Goal: Task Accomplishment & Management: Manage account settings

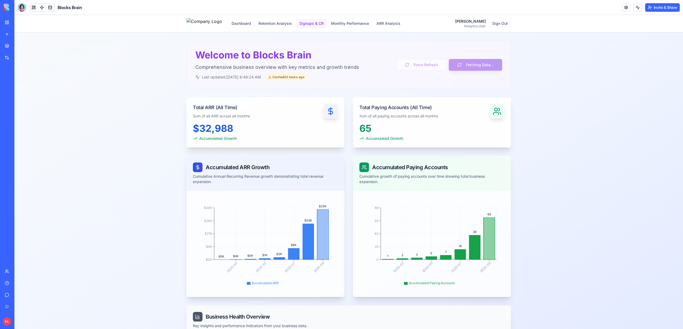
click at [318, 19] on button "Signups & CR" at bounding box center [311, 24] width 31 height 10
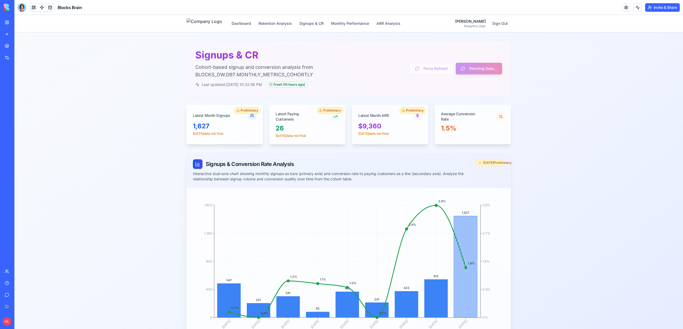
click at [26, 10] on div "Blocks Brain" at bounding box center [50, 7] width 64 height 9
click at [23, 9] on div at bounding box center [22, 7] width 9 height 9
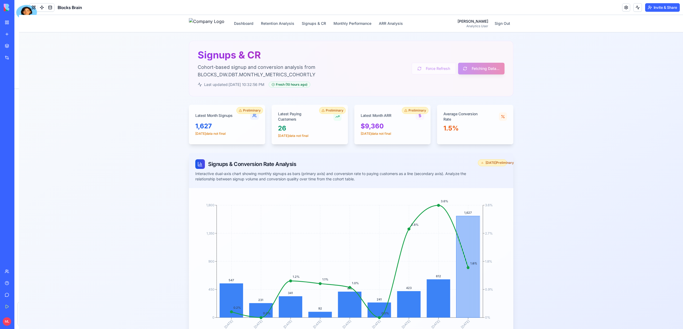
scroll to position [9854, 0]
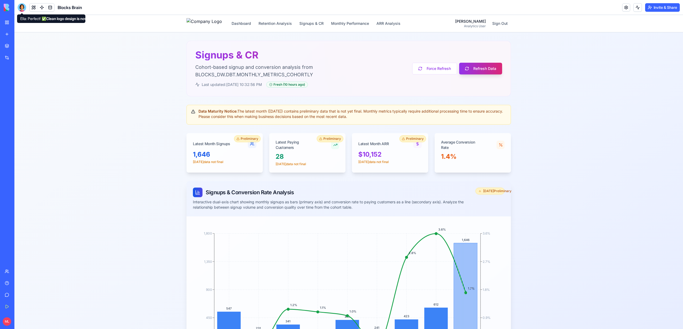
click at [20, 6] on div at bounding box center [22, 7] width 9 height 9
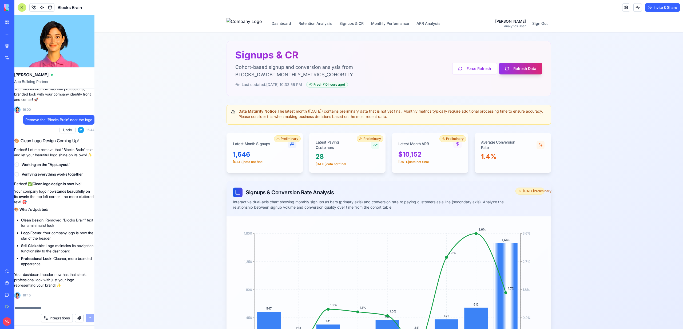
scroll to position [0, 0]
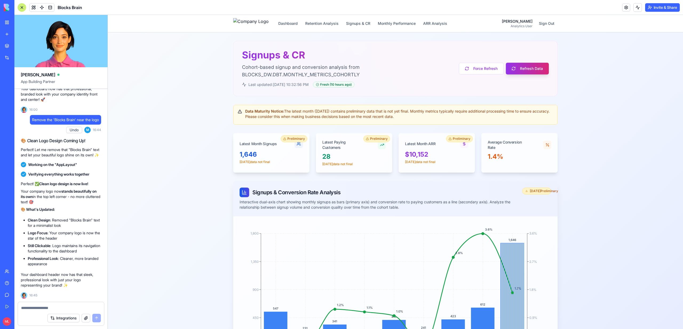
click at [34, 305] on textarea at bounding box center [61, 307] width 80 height 5
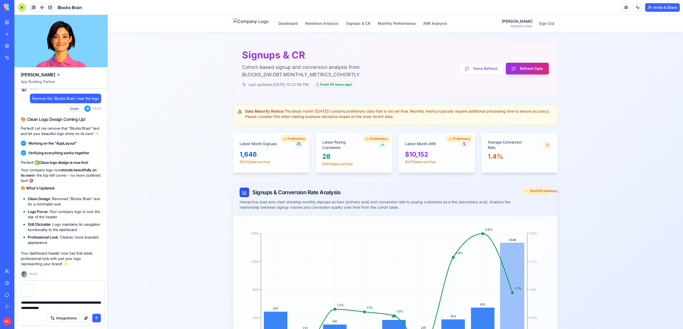
click at [60, 302] on textarea "**********" at bounding box center [61, 305] width 80 height 11
type textarea "**********"
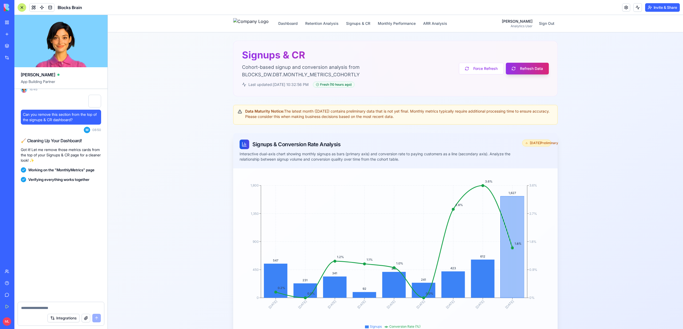
scroll to position [10065, 0]
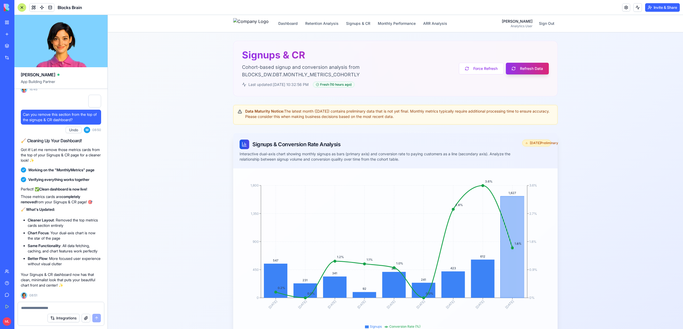
click at [52, 312] on div "Integrations" at bounding box center [61, 317] width 86 height 15
click at [51, 310] on div "Integrations" at bounding box center [61, 317] width 86 height 15
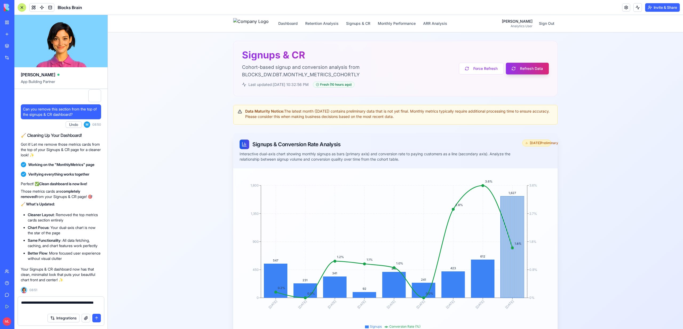
type textarea "**********"
paste textarea
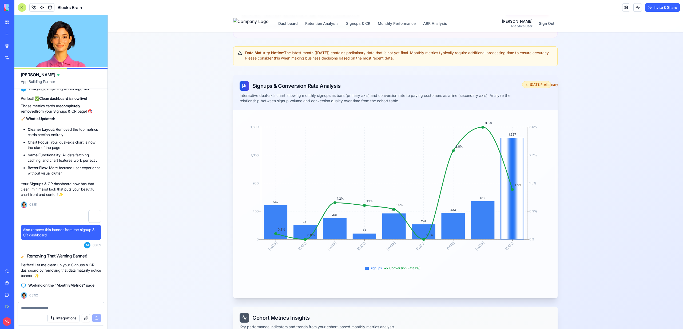
scroll to position [0, 0]
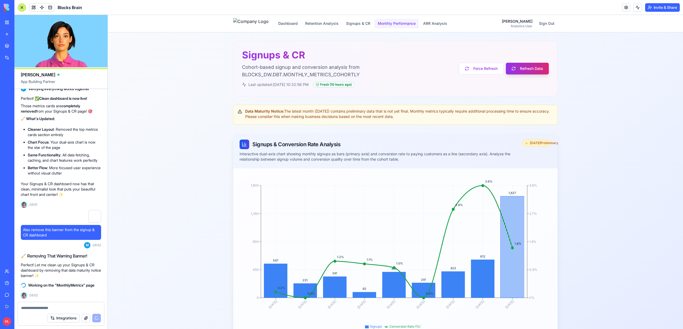
click at [403, 28] on button "Monthly Performance" at bounding box center [396, 24] width 44 height 10
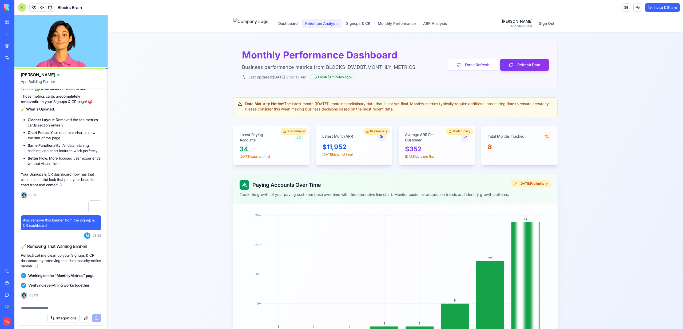
click at [318, 25] on button "Retention Analysis" at bounding box center [322, 24] width 40 height 10
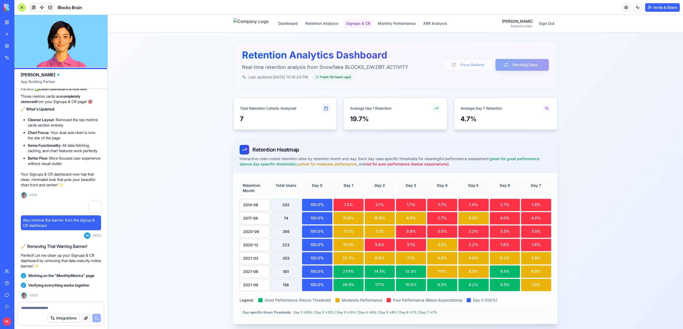
click at [357, 25] on button "Signups & CR" at bounding box center [358, 24] width 31 height 10
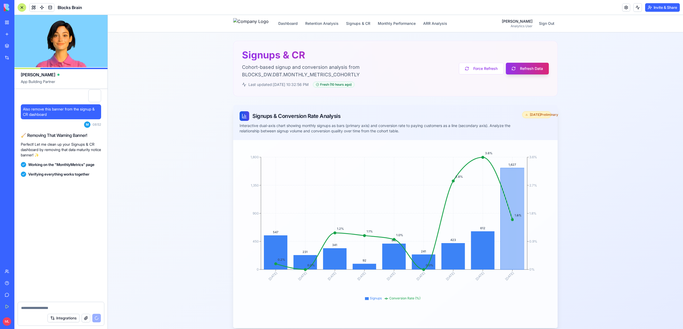
scroll to position [10276, 0]
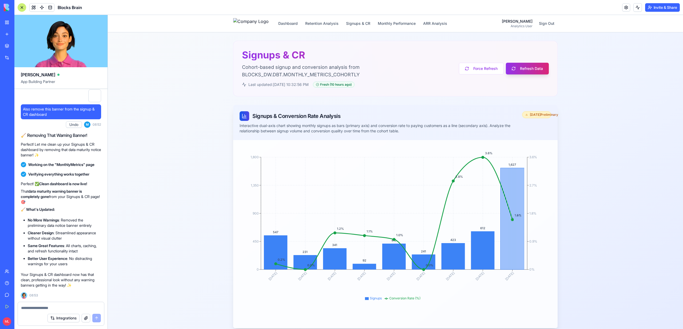
click at [61, 307] on textarea at bounding box center [61, 307] width 80 height 5
paste textarea
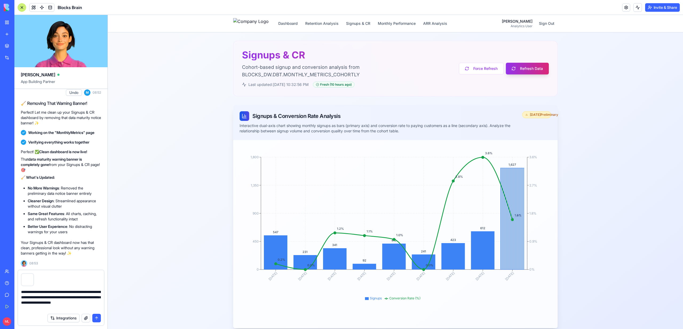
type textarea "**********"
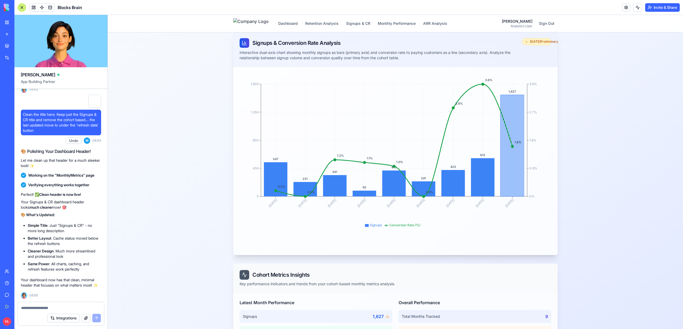
scroll to position [0, 0]
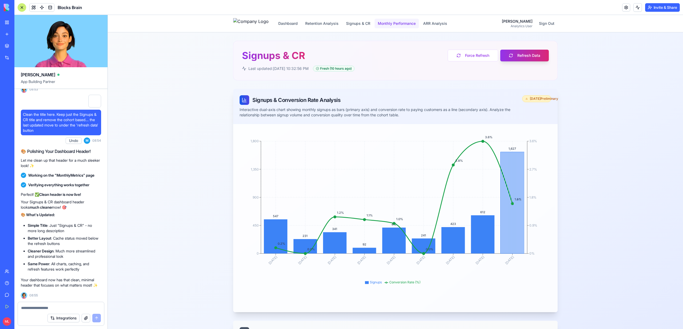
click at [400, 24] on button "Monthly Performance" at bounding box center [396, 24] width 44 height 10
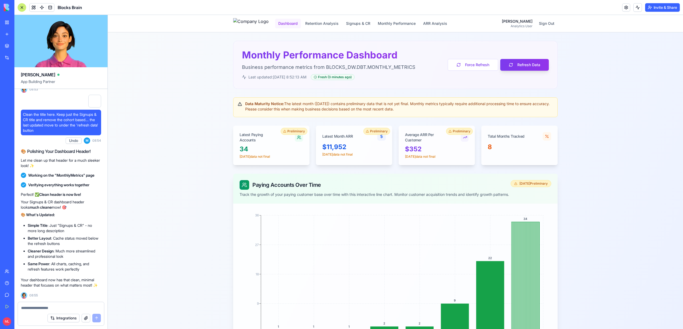
click at [301, 24] on button "Dashboard" at bounding box center [288, 24] width 26 height 10
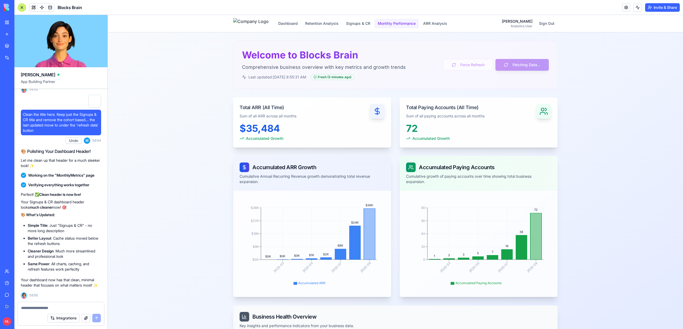
click at [403, 20] on button "Monthly Performance" at bounding box center [396, 24] width 44 height 10
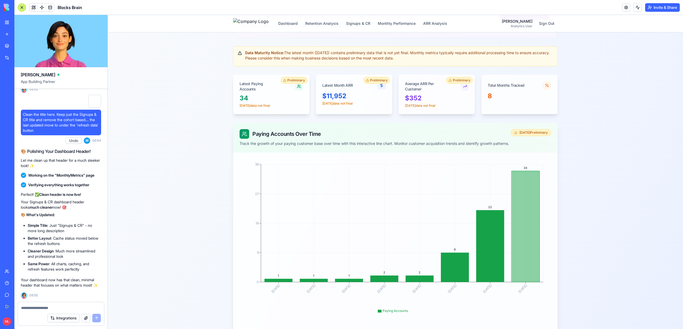
scroll to position [60, 0]
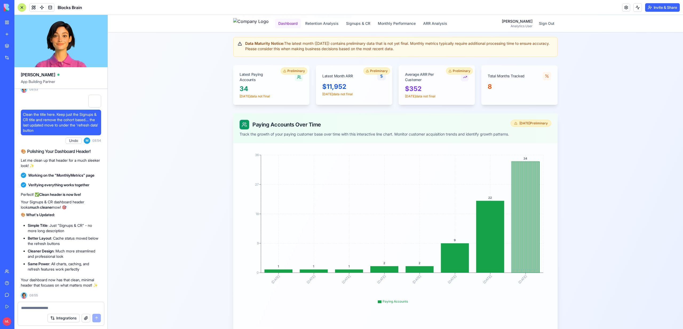
click at [301, 25] on button "Dashboard" at bounding box center [288, 24] width 26 height 10
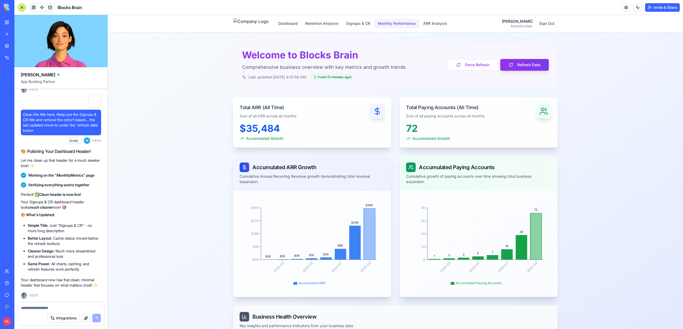
click at [397, 23] on button "Monthly Performance" at bounding box center [396, 24] width 44 height 10
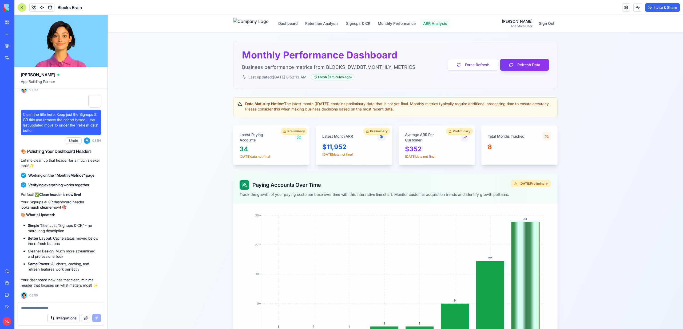
click at [445, 26] on button "ARR Analysis" at bounding box center [435, 24] width 30 height 10
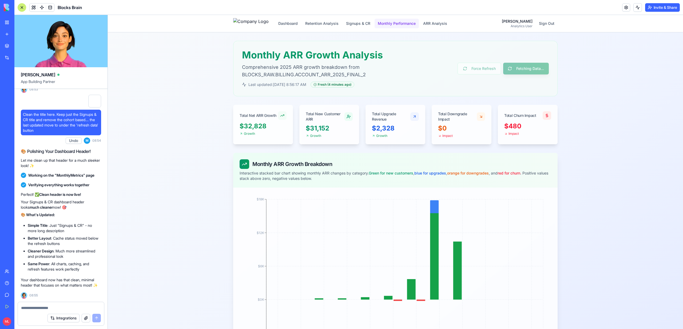
click at [415, 21] on button "Monthly Performance" at bounding box center [396, 24] width 44 height 10
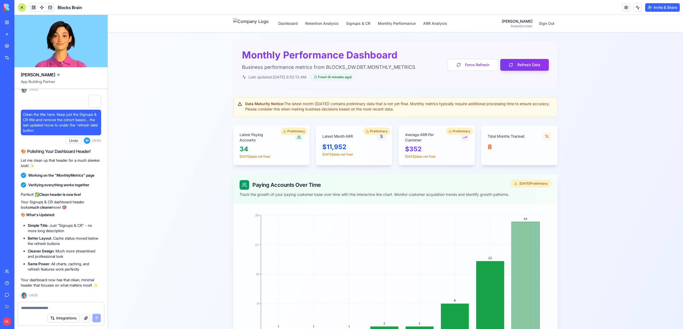
click at [364, 17] on div "Dashboard Retention Analysis Signups & CR Monthly Performance ARR Analysis Mich…" at bounding box center [395, 23] width 324 height 17
click at [342, 24] on button "Retention Analysis" at bounding box center [322, 24] width 40 height 10
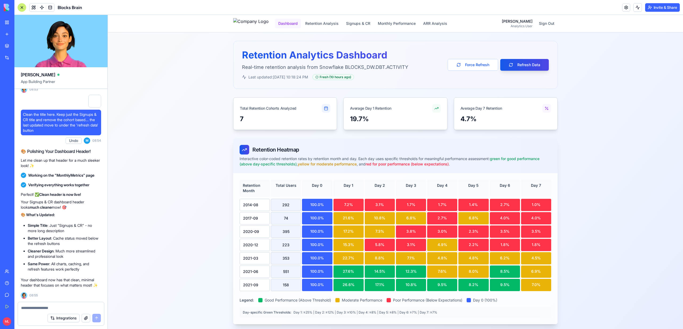
click at [293, 21] on button "Dashboard" at bounding box center [288, 24] width 26 height 10
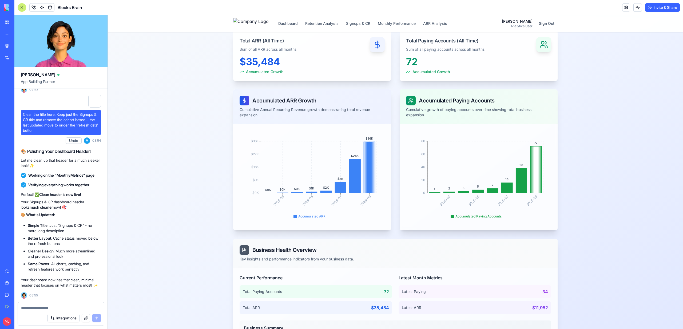
scroll to position [57, 0]
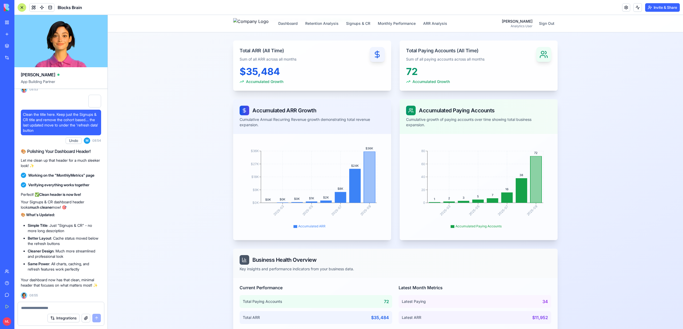
click at [38, 309] on textarea at bounding box center [61, 307] width 80 height 5
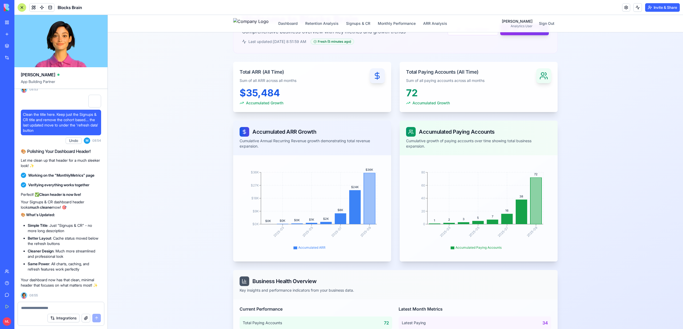
scroll to position [0, 0]
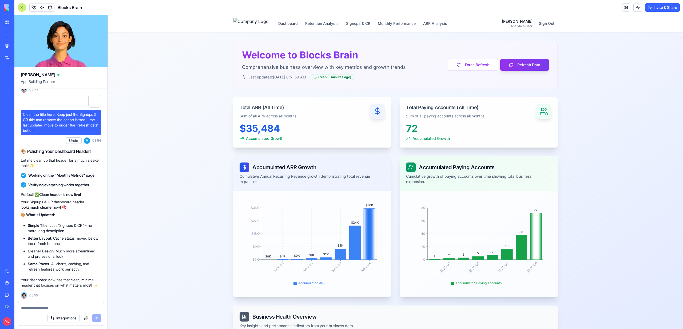
click at [51, 305] on textarea at bounding box center [61, 307] width 80 height 5
click at [51, 306] on textarea at bounding box center [61, 307] width 80 height 5
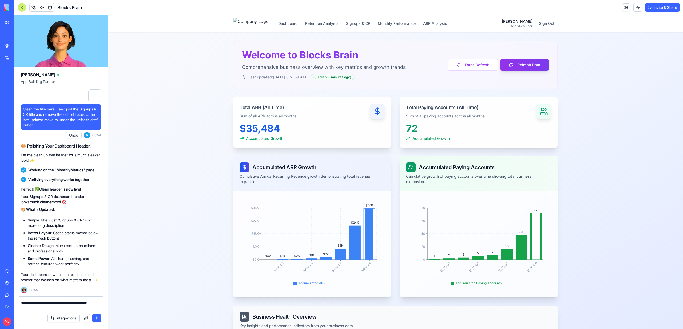
type textarea "**********"
paste textarea
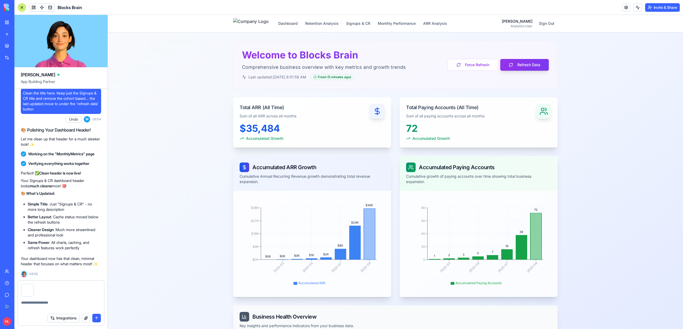
scroll to position [10528, 0]
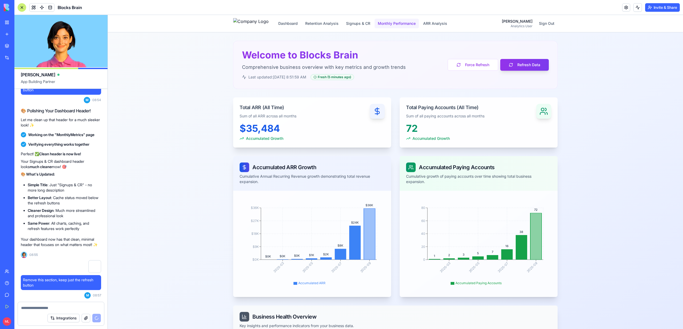
click at [407, 22] on button "Monthly Performance" at bounding box center [396, 24] width 44 height 10
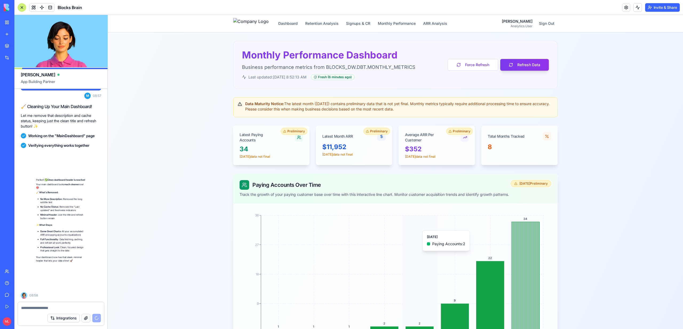
scroll to position [10733, 0]
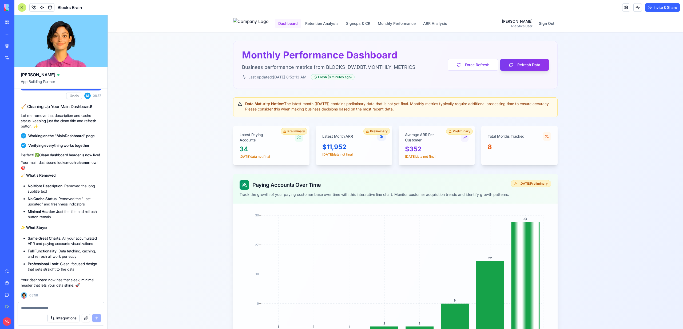
click at [300, 22] on button "Dashboard" at bounding box center [288, 24] width 26 height 10
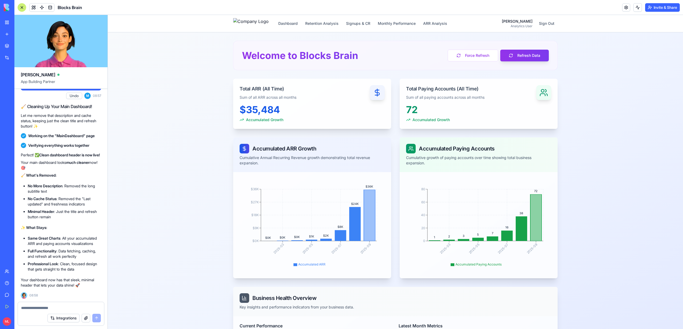
click at [38, 306] on textarea at bounding box center [61, 307] width 80 height 5
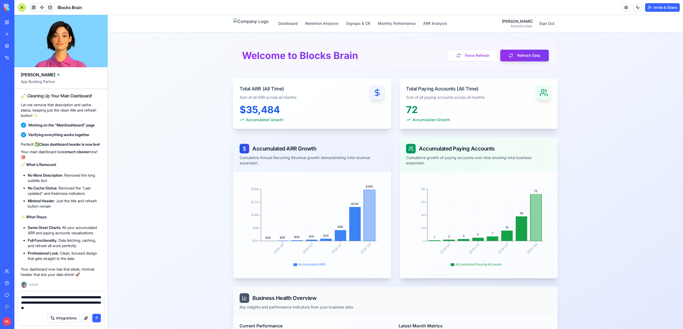
type textarea "**********"
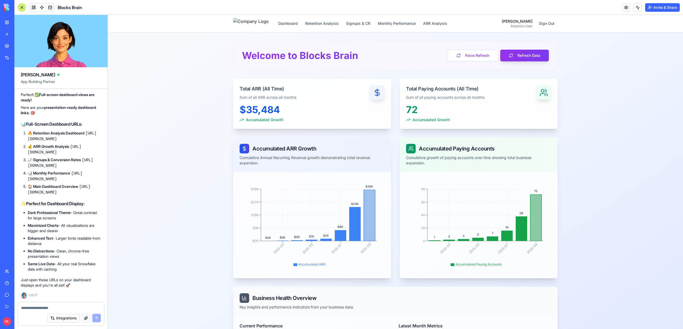
scroll to position [10873, 0]
click at [35, 8] on span at bounding box center [41, 7] width 15 height 15
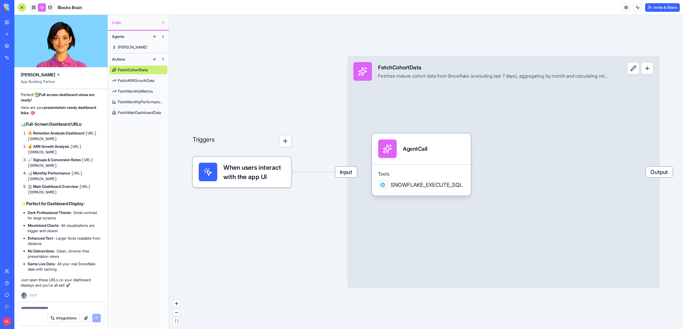
click at [34, 8] on link at bounding box center [34, 7] width 8 height 8
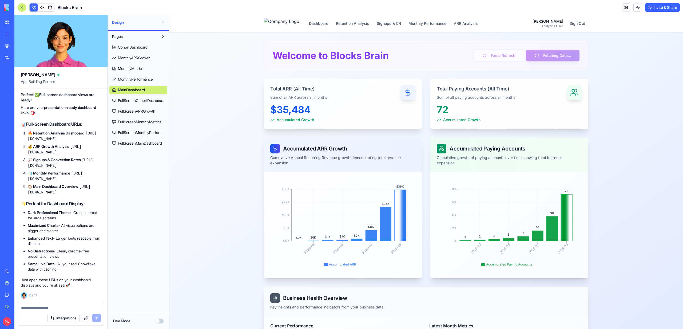
click at [137, 102] on span "FullScreenCohortDashboard" at bounding box center [141, 100] width 47 height 5
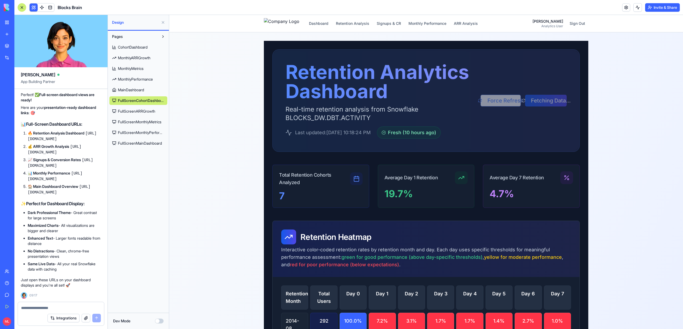
click at [139, 114] on link "FullScreenARRGrowth" at bounding box center [138, 111] width 58 height 9
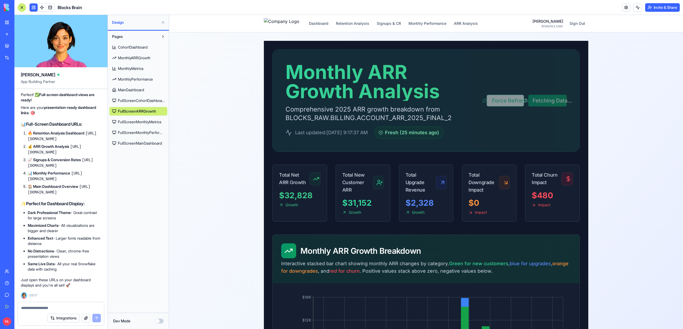
click at [146, 122] on span "FullScreenMonthlyMetrics" at bounding box center [139, 121] width 43 height 5
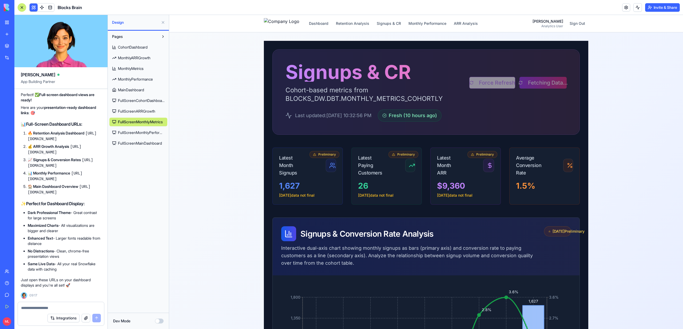
click at [126, 130] on span "FullScreenMonthlyPerformance" at bounding box center [141, 132] width 47 height 5
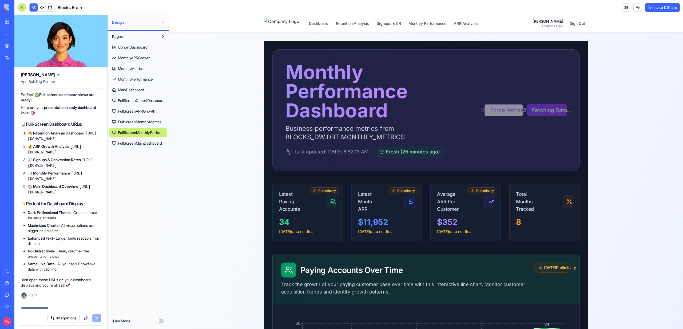
click at [131, 142] on span "FullScreenMainDashboard" at bounding box center [140, 143] width 44 height 5
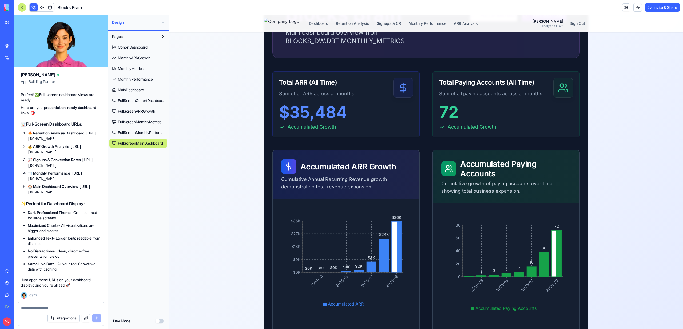
scroll to position [91, 0]
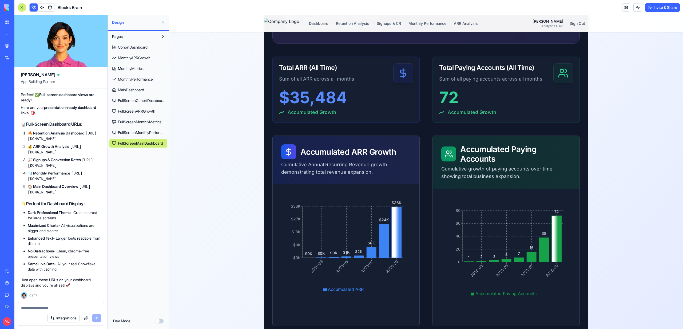
click at [53, 309] on textarea at bounding box center [61, 307] width 80 height 5
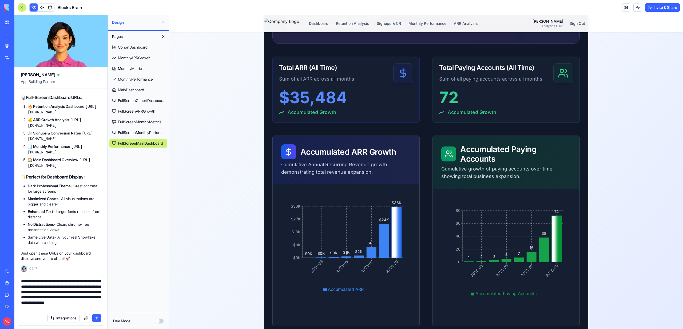
type textarea "**********"
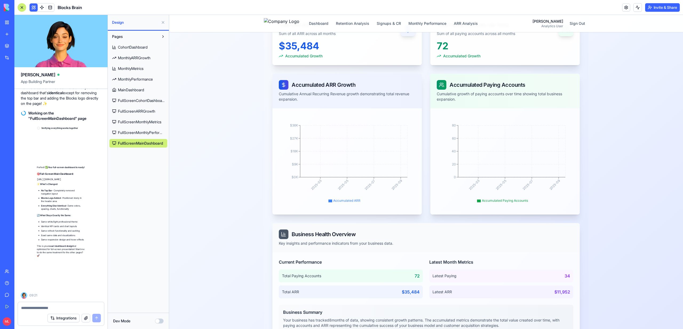
scroll to position [11376, 0]
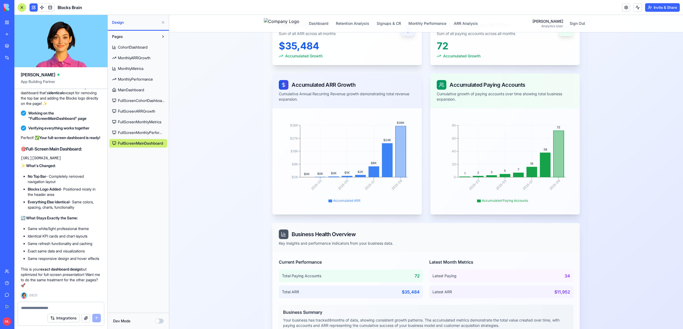
click at [131, 101] on span "FullScreenCohortDashboard" at bounding box center [141, 100] width 47 height 5
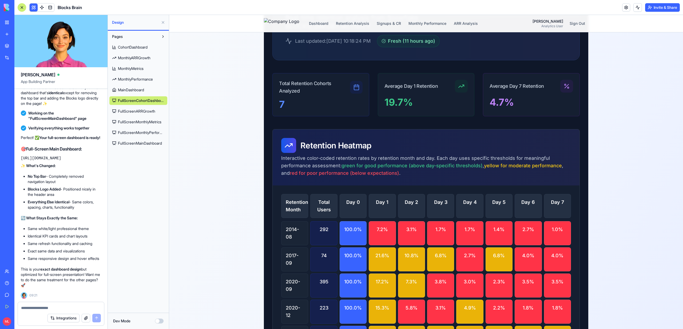
click at [135, 146] on span "FullScreenMainDashboard" at bounding box center [140, 143] width 44 height 5
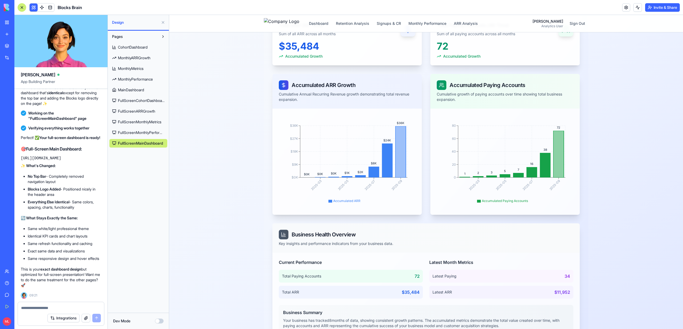
scroll to position [89, 0]
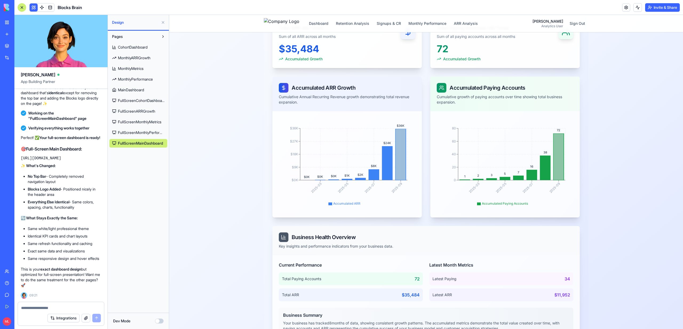
click at [130, 87] on span "MainDashboard" at bounding box center [131, 89] width 26 height 5
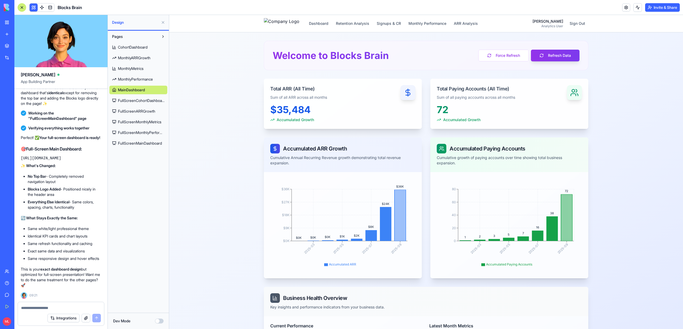
click at [30, 309] on textarea at bounding box center [61, 307] width 80 height 5
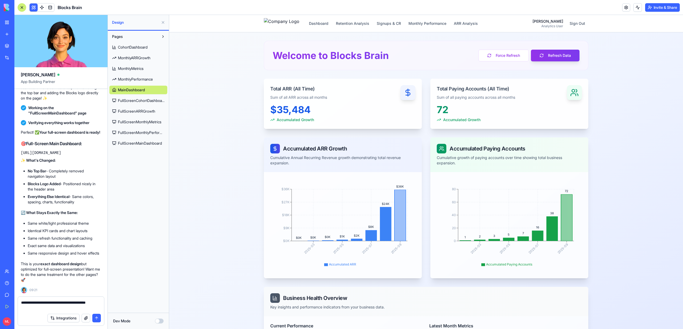
type textarea "**********"
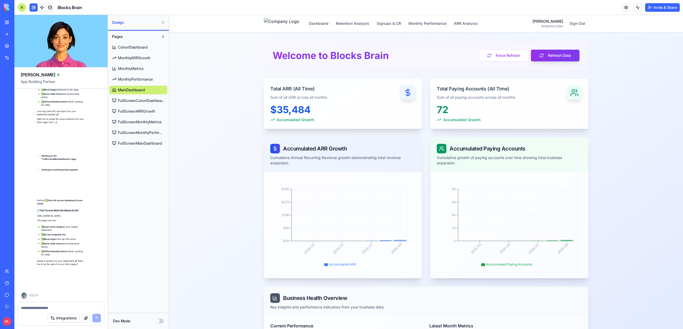
scroll to position [11681, 0]
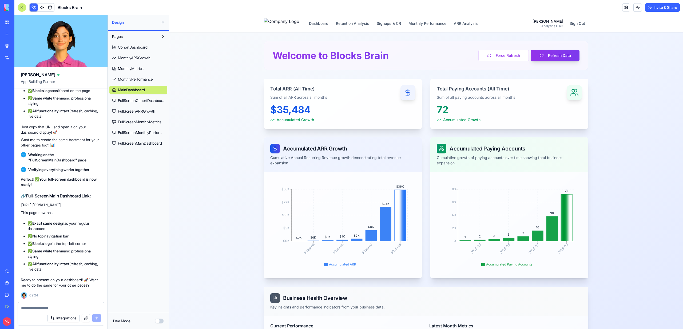
click at [130, 101] on span "FullScreenCohortDashboard" at bounding box center [141, 100] width 47 height 5
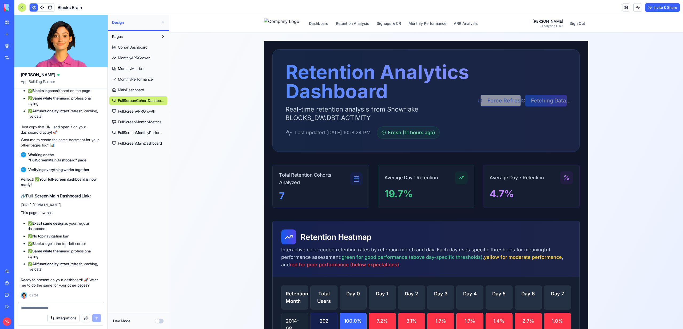
click at [135, 146] on link "FullScreenMainDashboard" at bounding box center [138, 143] width 58 height 9
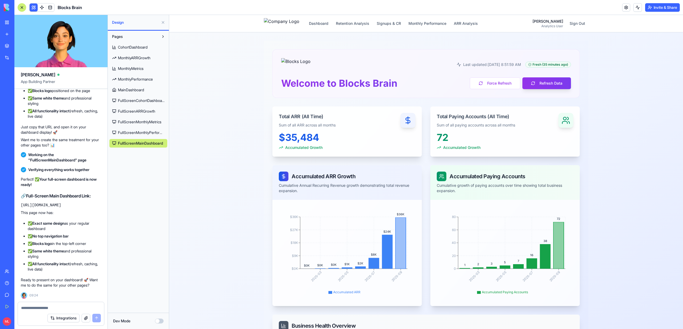
scroll to position [11549, 0]
click at [39, 54] on code "[URL][DOMAIN_NAME]" at bounding box center [52, 50] width 62 height 10
click at [43, 62] on p "This page has:" at bounding box center [61, 59] width 80 height 5
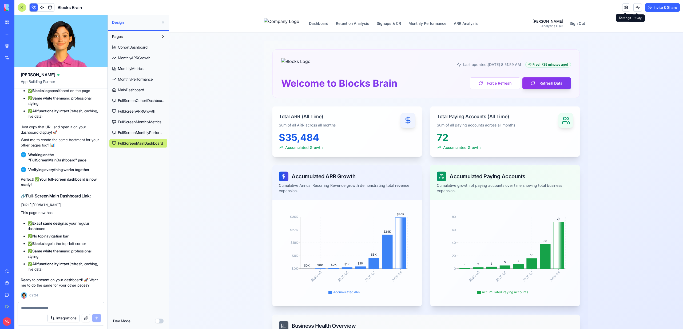
click at [625, 10] on link at bounding box center [626, 7] width 8 height 8
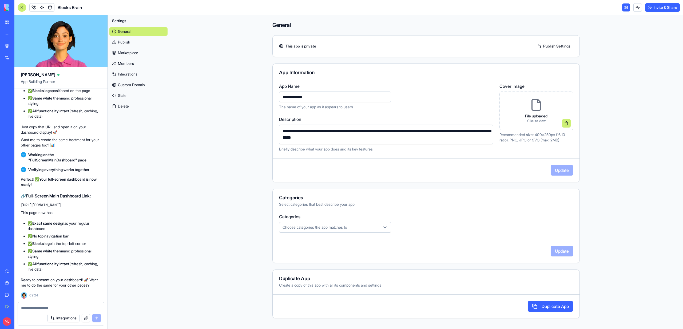
click at [129, 85] on link "Custom Domain" at bounding box center [138, 85] width 58 height 9
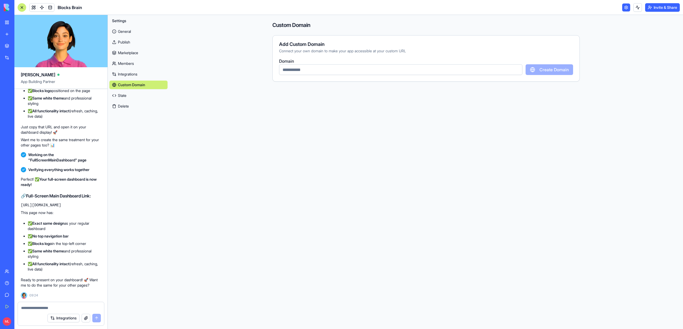
click at [143, 72] on link "Integrations" at bounding box center [138, 74] width 58 height 9
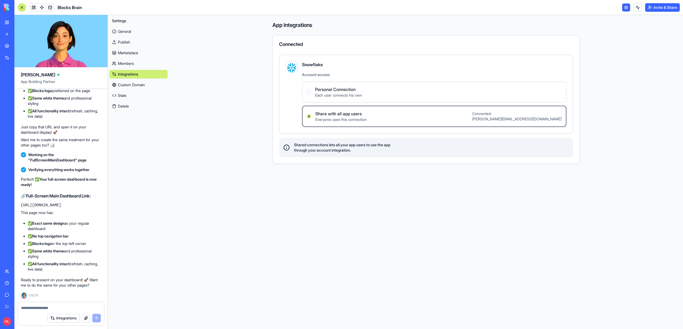
click at [139, 66] on link "Members" at bounding box center [138, 63] width 58 height 9
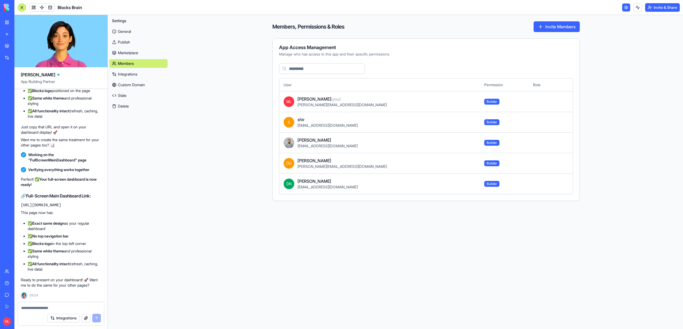
click at [137, 55] on link "Marketplace" at bounding box center [138, 53] width 58 height 9
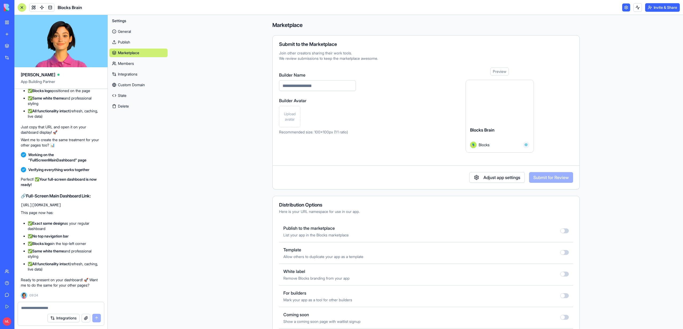
click at [135, 45] on link "Publish" at bounding box center [138, 42] width 58 height 9
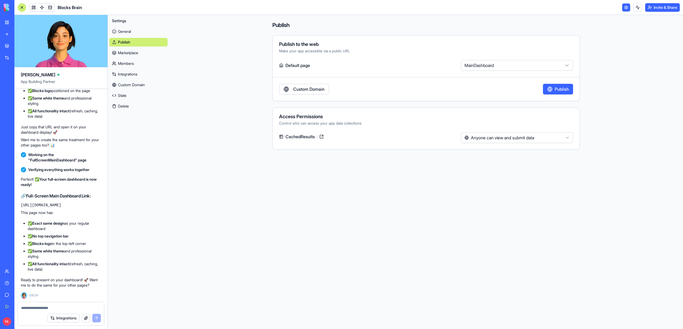
click at [131, 65] on link "Members" at bounding box center [138, 63] width 58 height 9
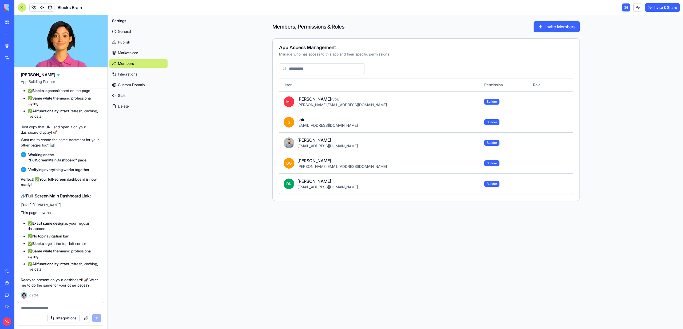
click at [131, 76] on link "Integrations" at bounding box center [138, 74] width 58 height 9
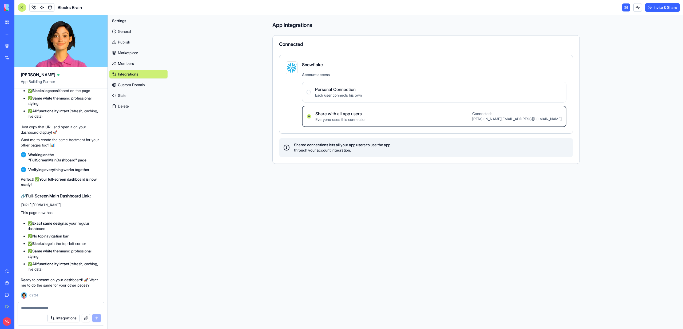
click at [132, 81] on link "Custom Domain" at bounding box center [138, 85] width 58 height 9
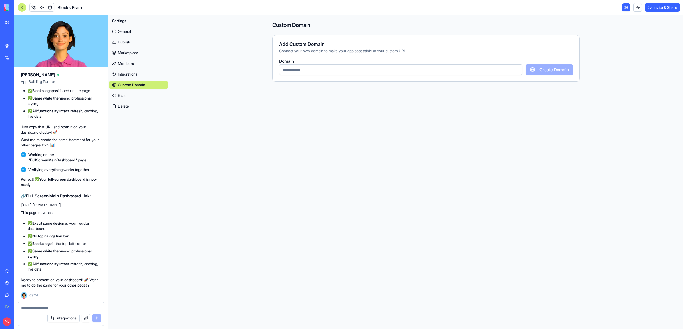
click at [132, 90] on div "General Publish Marketplace Members Integrations Custom Domain State Delete" at bounding box center [138, 67] width 58 height 85
click at [132, 93] on link "State" at bounding box center [138, 95] width 58 height 9
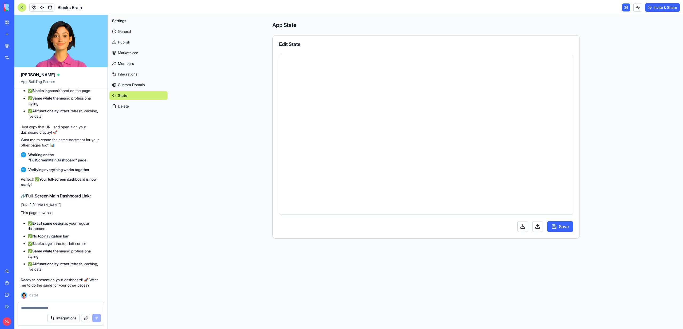
scroll to position [48, 0]
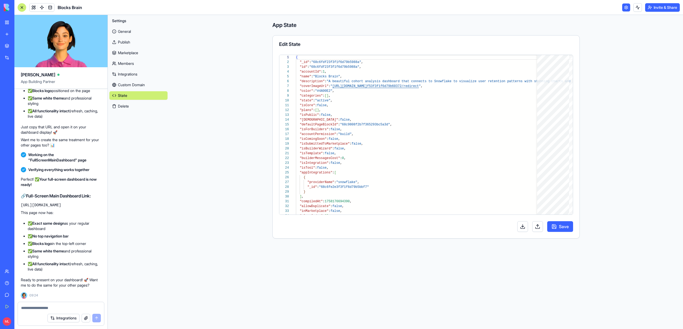
click at [132, 65] on link "Members" at bounding box center [138, 63] width 58 height 9
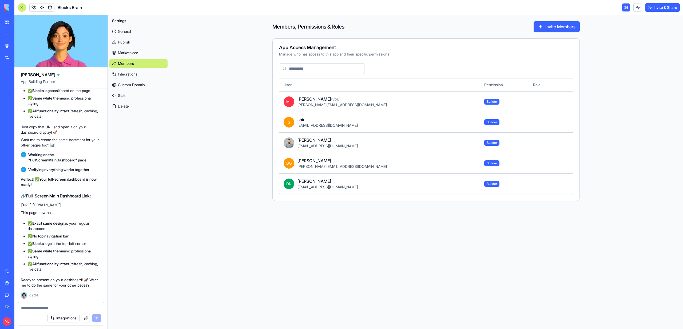
click at [131, 53] on link "Marketplace" at bounding box center [138, 53] width 58 height 9
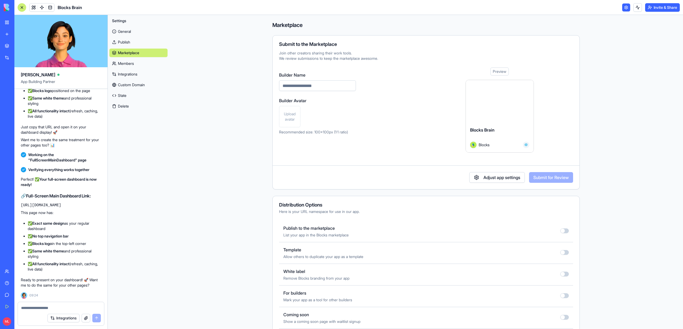
click at [128, 63] on link "Members" at bounding box center [138, 63] width 58 height 9
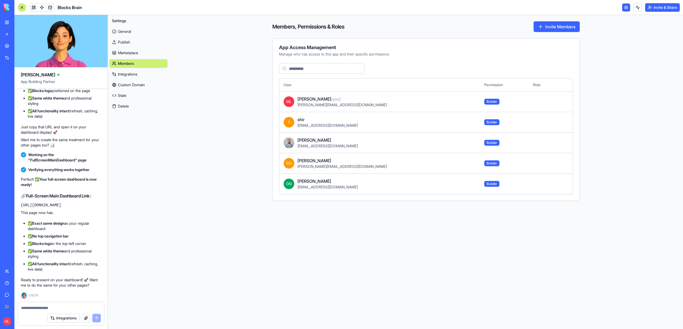
click at [129, 74] on link "Integrations" at bounding box center [138, 74] width 58 height 9
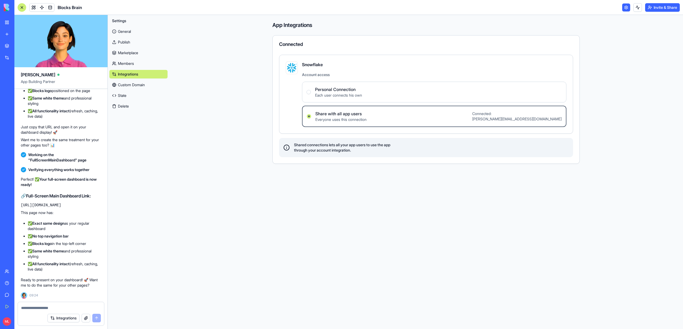
click at [137, 32] on link "General" at bounding box center [138, 31] width 58 height 9
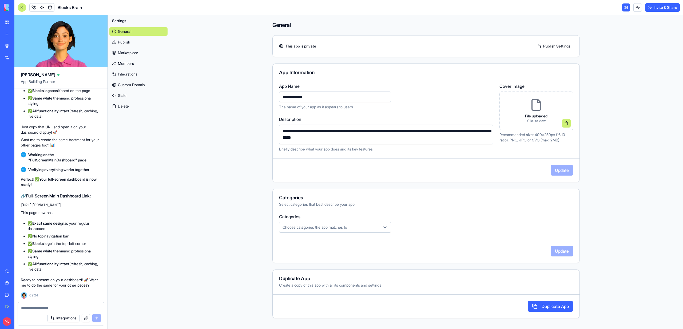
click at [137, 42] on link "Publish" at bounding box center [138, 42] width 58 height 9
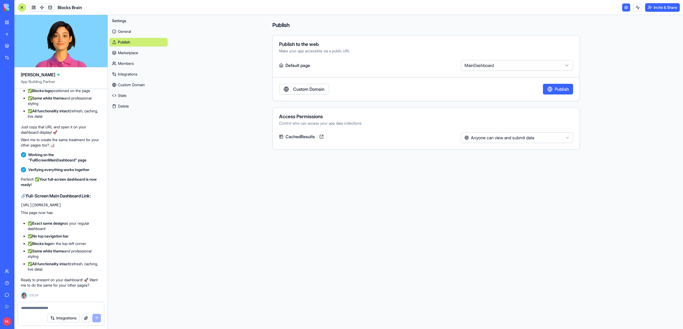
click at [131, 32] on link "General" at bounding box center [138, 31] width 58 height 9
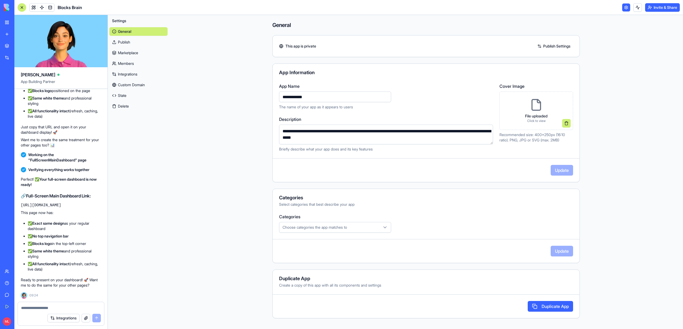
click at [129, 34] on link "General" at bounding box center [138, 31] width 58 height 9
click at [130, 45] on link "Publish" at bounding box center [138, 42] width 58 height 9
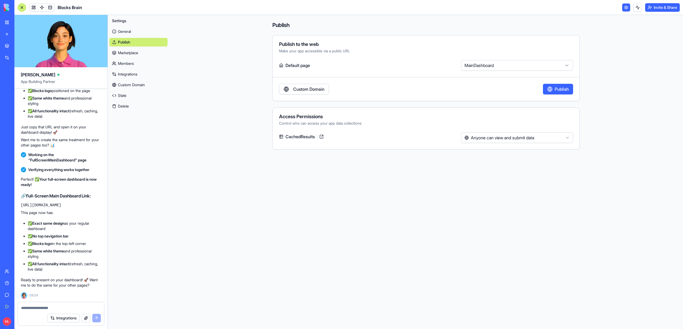
click at [130, 55] on link "Marketplace" at bounding box center [138, 53] width 58 height 9
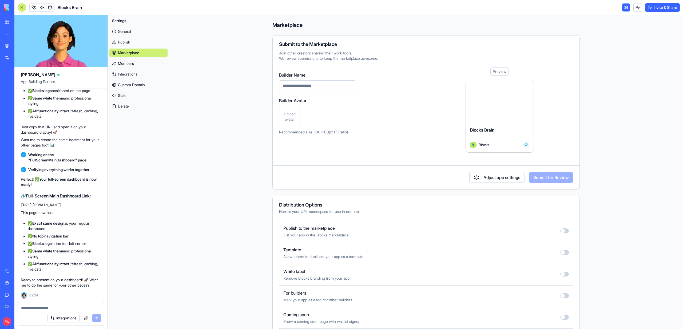
click at [137, 65] on link "Members" at bounding box center [138, 63] width 58 height 9
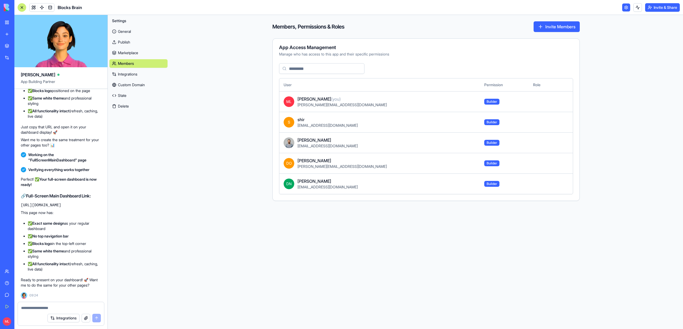
click at [138, 75] on link "Integrations" at bounding box center [138, 74] width 58 height 9
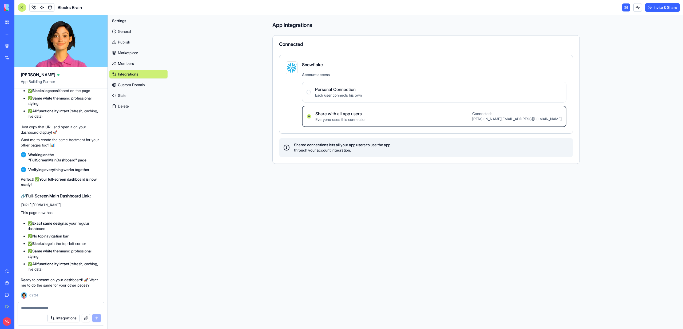
click at [138, 87] on link "Custom Domain" at bounding box center [138, 85] width 58 height 9
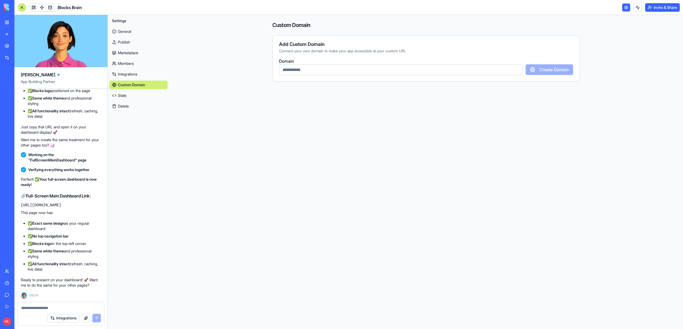
click at [129, 46] on link "Publish" at bounding box center [138, 42] width 58 height 9
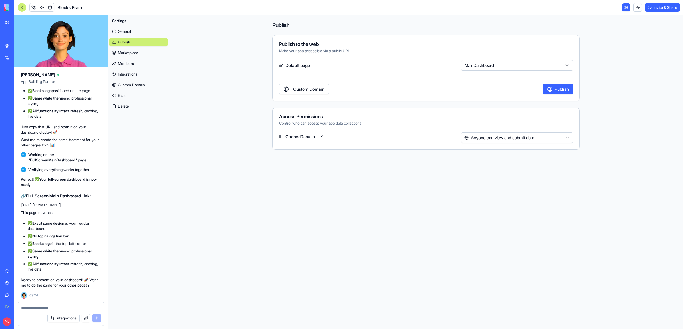
click at [489, 128] on div "Access Permissions Control who can access your app data collections CachedResul…" at bounding box center [425, 128] width 307 height 42
click at [489, 137] on html "BETA My Workspace New app Marketplace Integrations Recent Performance Review Sy…" at bounding box center [341, 164] width 683 height 329
click at [487, 73] on html "BETA My Workspace New app Marketplace Integrations Recent Performance Review Sy…" at bounding box center [341, 164] width 683 height 329
click at [487, 64] on html "BETA My Workspace New app Marketplace Integrations Recent Performance Review Sy…" at bounding box center [341, 164] width 683 height 329
click at [559, 91] on button "Publish" at bounding box center [558, 89] width 30 height 11
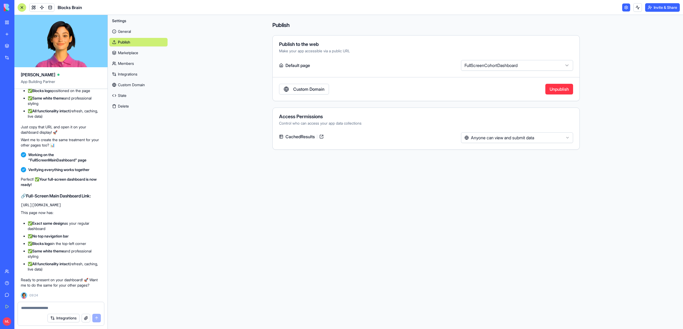
click at [666, 6] on button "Invite & Share" at bounding box center [662, 7] width 35 height 9
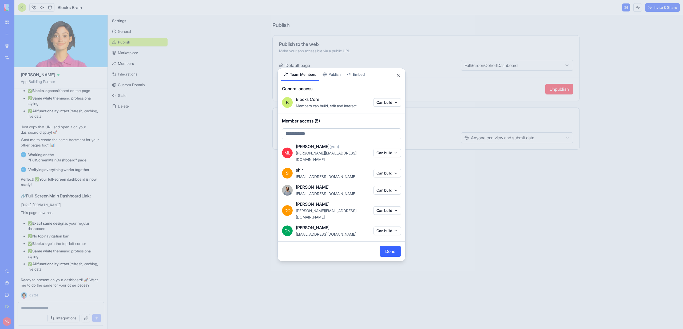
click at [358, 82] on body "BETA My Workspace New app Marketplace Integrations Recent Performance Review Sy…" at bounding box center [341, 164] width 683 height 329
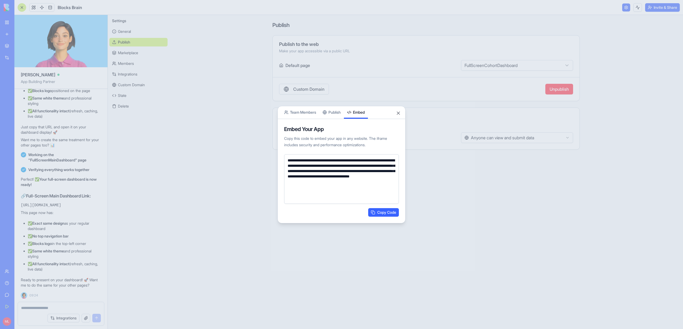
click at [341, 113] on div "**********" at bounding box center [341, 164] width 128 height 117
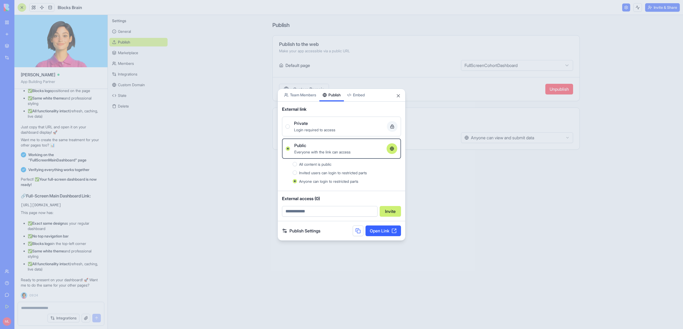
click at [380, 232] on link "Open Link" at bounding box center [382, 230] width 35 height 11
click at [454, 53] on div at bounding box center [341, 164] width 683 height 329
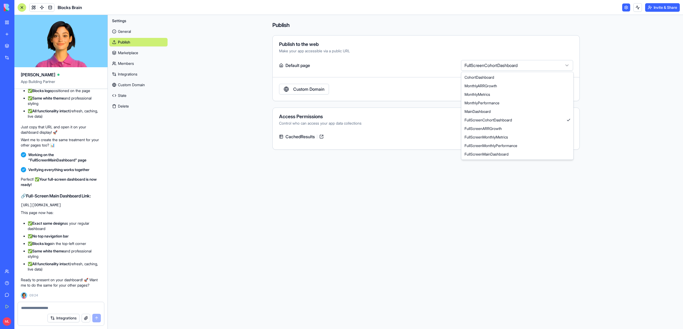
click at [476, 61] on html "BETA My Workspace New app Marketplace Integrations Recent Performance Review Sy…" at bounding box center [341, 164] width 683 height 329
select select "**********"
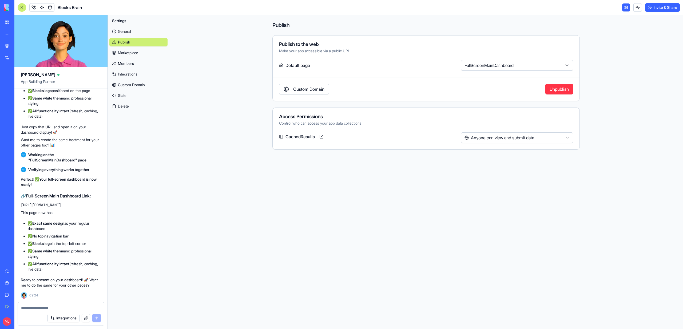
click at [656, 7] on button "Invite & Share" at bounding box center [662, 7] width 35 height 9
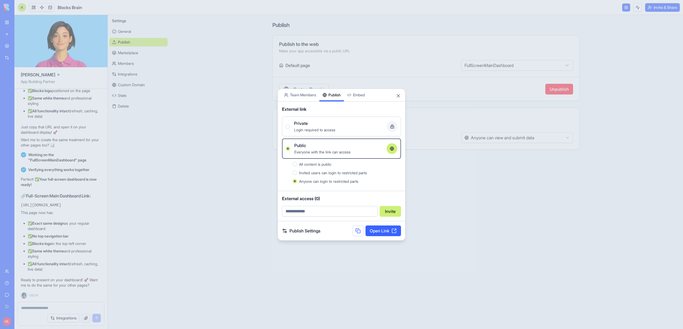
click at [378, 233] on link "Open Link" at bounding box center [382, 230] width 35 height 11
click at [399, 96] on button "Close" at bounding box center [398, 95] width 5 height 5
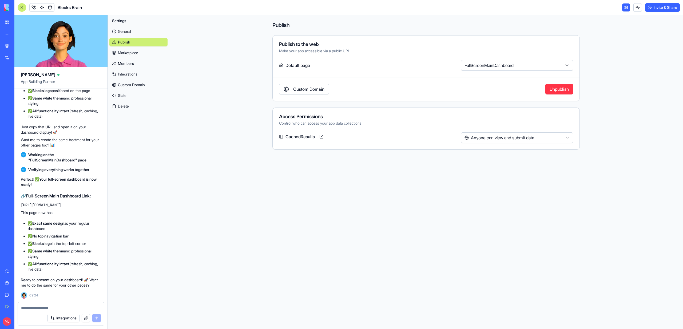
click at [492, 67] on html "BETA My Workspace New app Marketplace Integrations Recent Performance Review Sy…" at bounding box center [341, 164] width 683 height 329
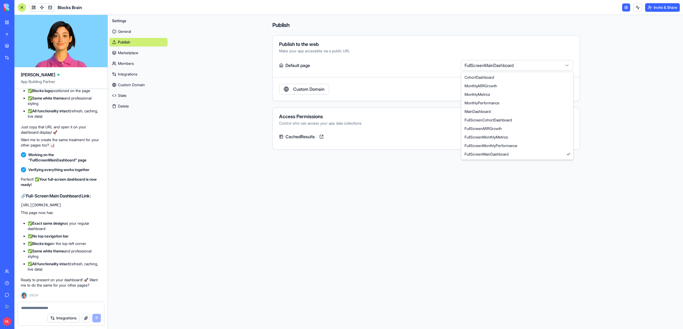
click at [262, 127] on html "BETA My Workspace New app Marketplace Integrations Recent Performance Review Sy…" at bounding box center [341, 164] width 683 height 329
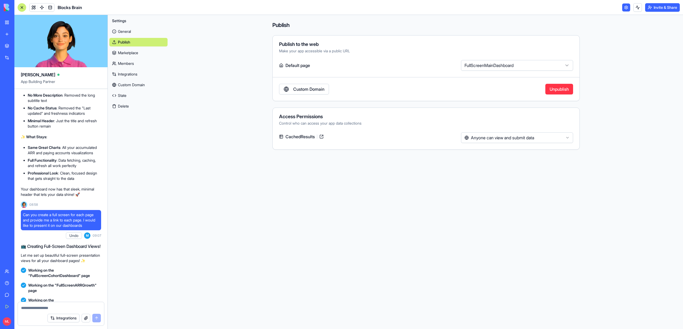
scroll to position [10361, 0]
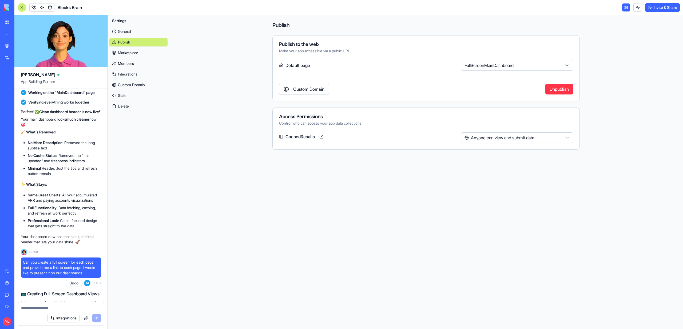
click at [46, 307] on textarea at bounding box center [61, 307] width 80 height 5
type textarea "*"
click at [41, 308] on textarea "**********" at bounding box center [61, 307] width 80 height 5
click at [85, 308] on textarea "**********" at bounding box center [61, 307] width 80 height 5
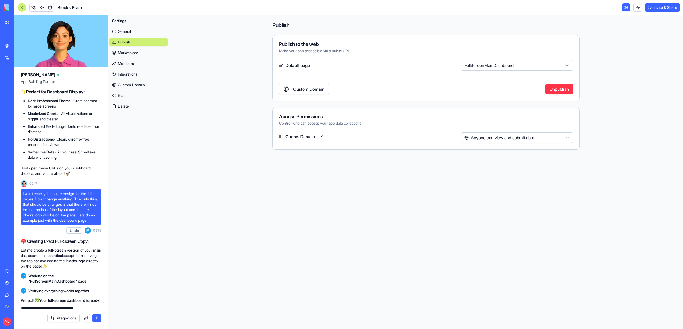
scroll to position [10803, 0]
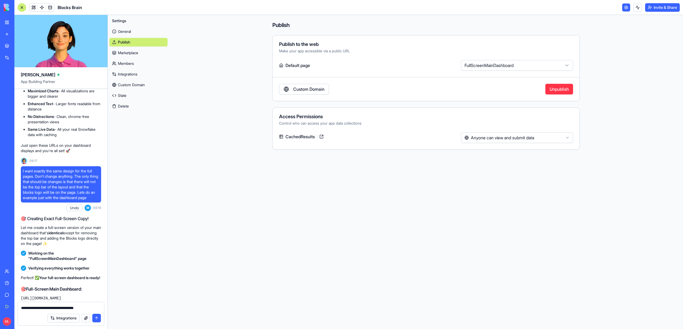
type textarea "**********"
click at [36, 9] on span at bounding box center [41, 7] width 15 height 15
click at [36, 9] on span at bounding box center [33, 7] width 15 height 15
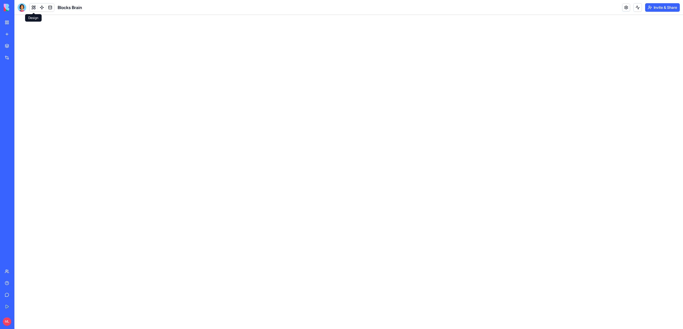
click at [33, 8] on button at bounding box center [34, 7] width 8 height 8
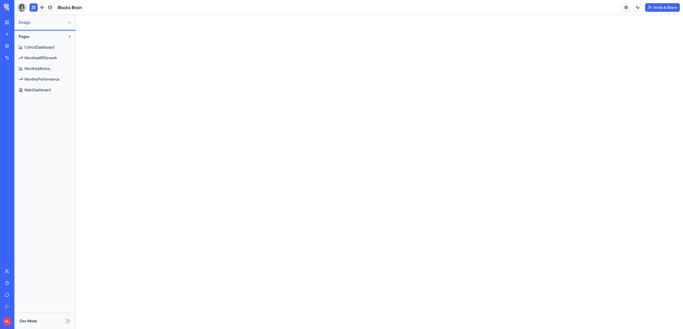
click at [49, 89] on span "MainDashboard" at bounding box center [38, 89] width 26 height 5
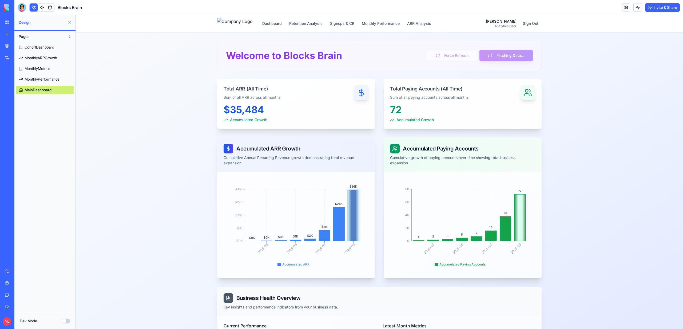
click at [30, 50] on link "CohortDashboard" at bounding box center [45, 47] width 58 height 9
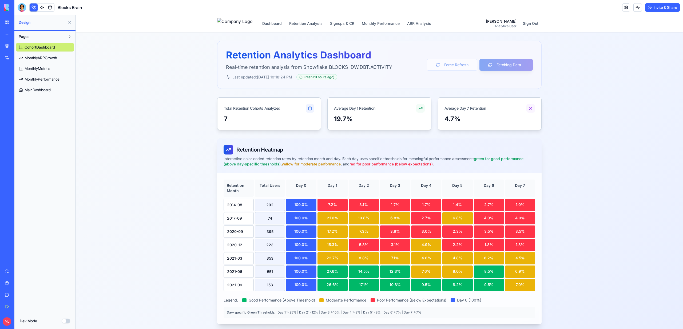
click at [34, 64] on link "MonthlyMetrics" at bounding box center [45, 68] width 58 height 9
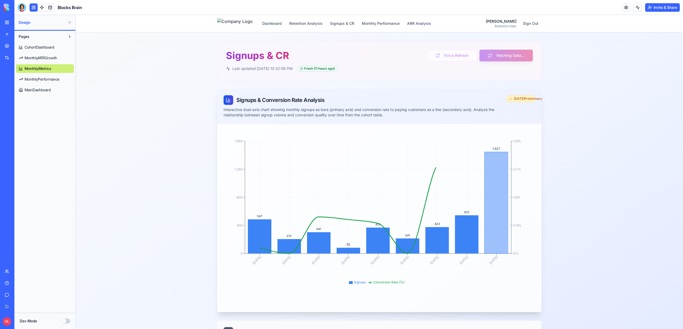
click at [35, 78] on span "MonthlyPerformance" at bounding box center [42, 79] width 35 height 5
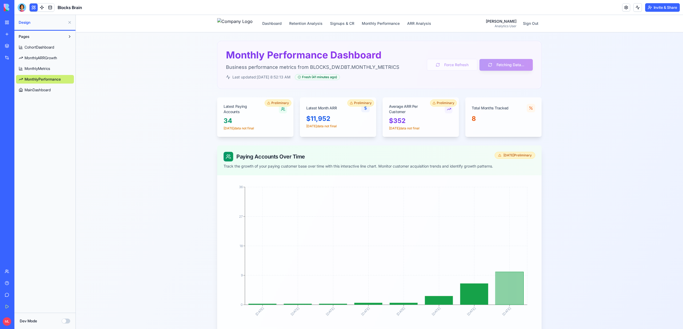
click at [36, 61] on link "MonthlyARRGrowth" at bounding box center [45, 58] width 58 height 9
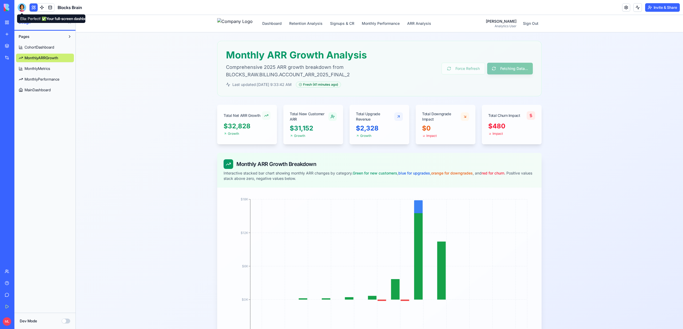
click at [22, 11] on div at bounding box center [22, 7] width 9 height 9
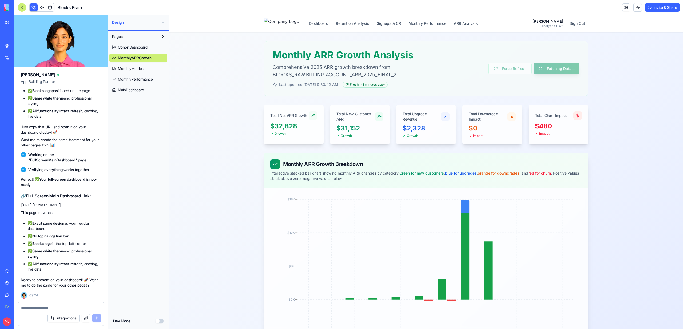
click at [32, 304] on div at bounding box center [61, 306] width 86 height 9
click at [31, 312] on div "Integrations" at bounding box center [61, 317] width 86 height 15
click at [31, 308] on textarea at bounding box center [61, 307] width 80 height 5
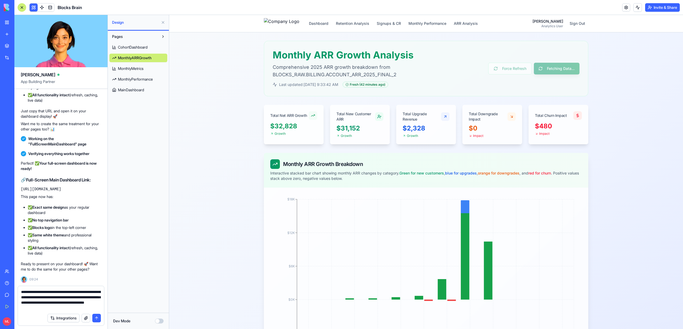
type textarea "**********"
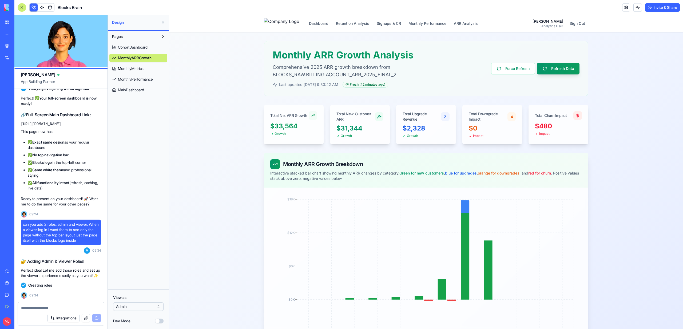
scroll to position [11847, 0]
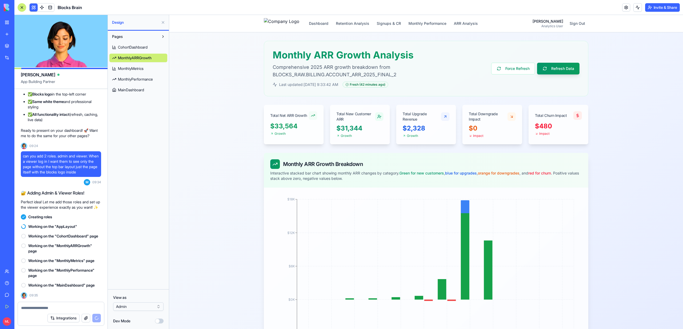
click at [146, 47] on span "CohortDashboard" at bounding box center [133, 47] width 30 height 5
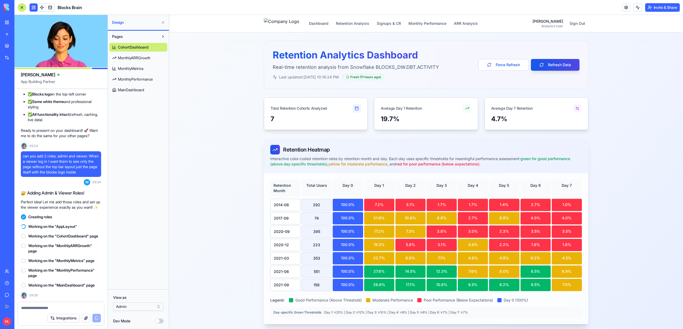
scroll to position [11856, 0]
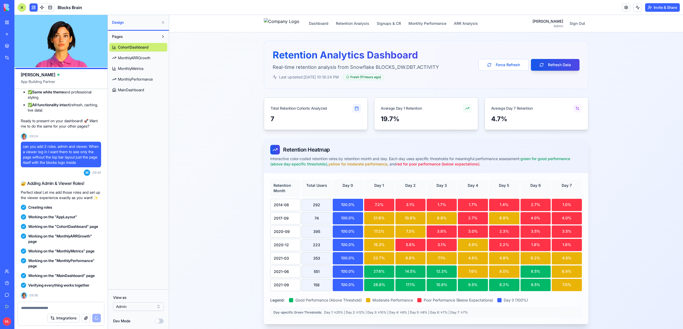
click at [145, 308] on html "BETA My Workspace New app Marketplace Integrations Recent Performance Review Sy…" at bounding box center [341, 164] width 683 height 329
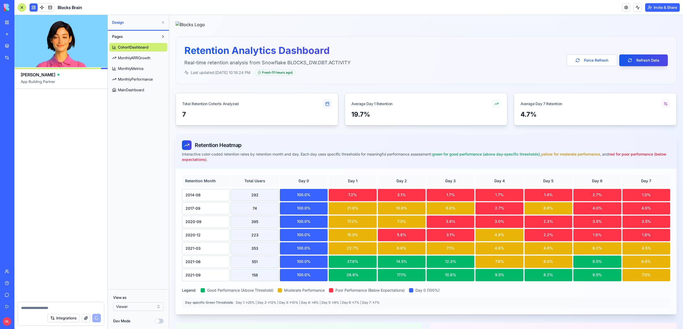
scroll to position [12073, 0]
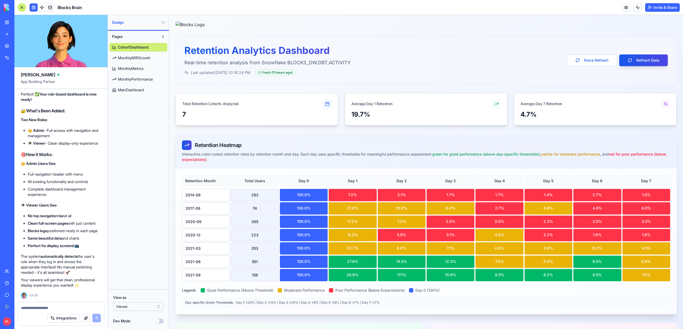
click at [129, 89] on span "MainDashboard" at bounding box center [131, 89] width 26 height 5
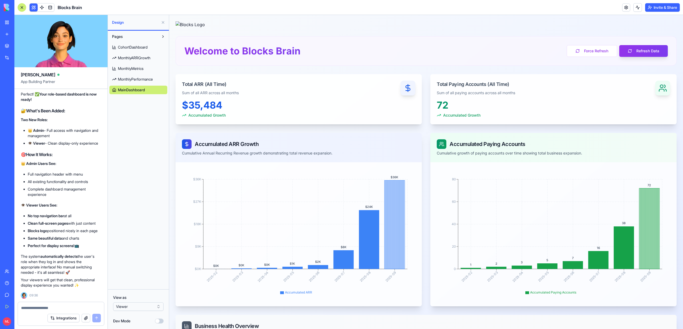
click at [126, 309] on html "BETA My Workspace New app Marketplace Integrations Recent Performance Review Sy…" at bounding box center [341, 164] width 683 height 329
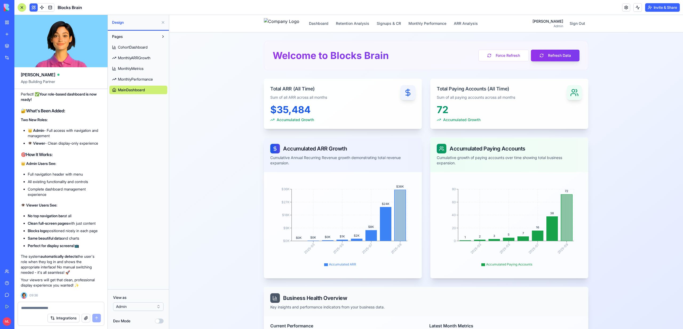
click at [132, 306] on html "BETA My Workspace New app Marketplace Integrations Recent Performance Review Sy…" at bounding box center [341, 164] width 683 height 329
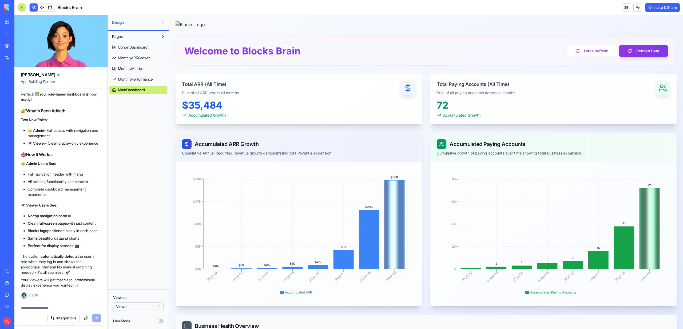
click at [38, 305] on textarea at bounding box center [61, 307] width 80 height 5
paste textarea "**"
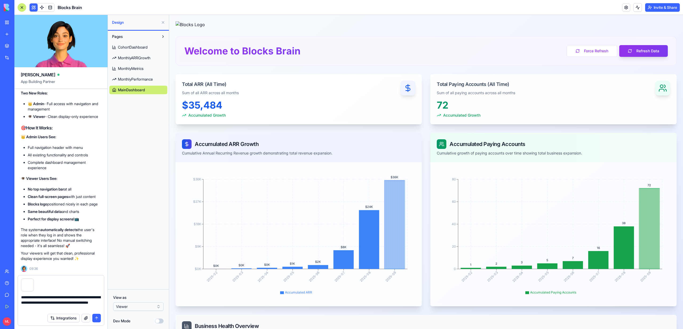
type textarea "**********"
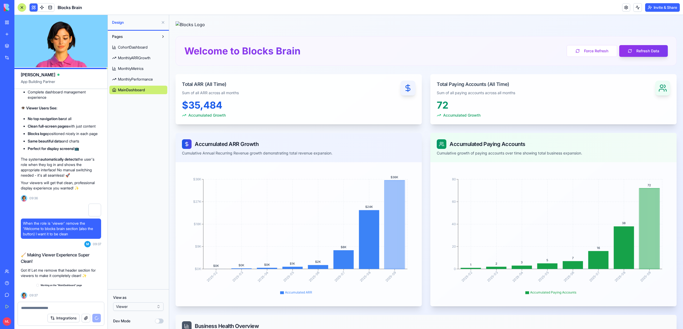
scroll to position [12170, 0]
click at [137, 77] on span "MonthlyPerformance" at bounding box center [135, 79] width 35 height 5
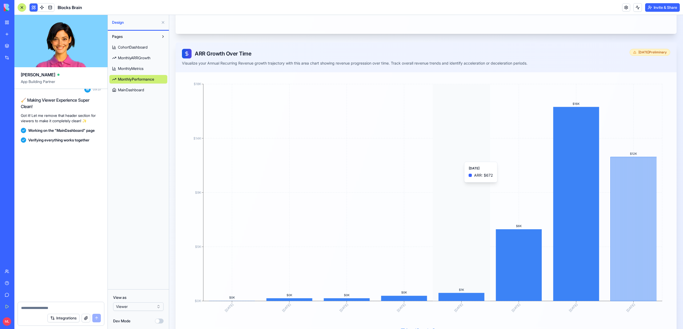
scroll to position [12325, 0]
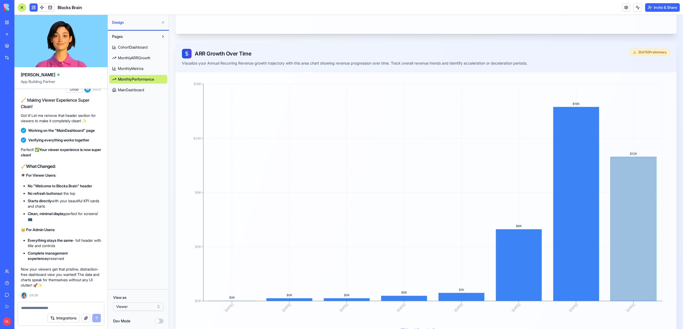
click at [130, 89] on span "MainDashboard" at bounding box center [131, 89] width 26 height 5
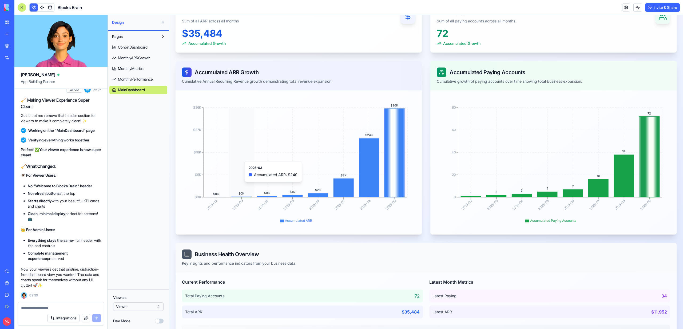
scroll to position [70, 0]
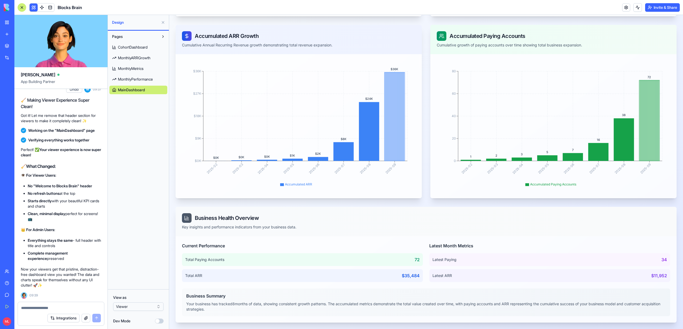
click at [86, 308] on textarea at bounding box center [61, 307] width 80 height 5
type textarea "*"
paste textarea "**"
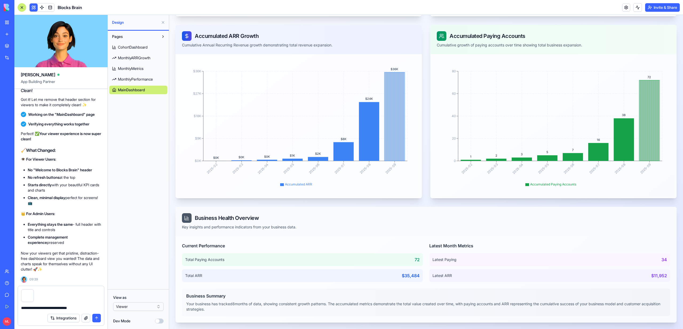
click at [52, 308] on textarea "**********" at bounding box center [61, 307] width 80 height 5
click at [87, 308] on textarea "**********" at bounding box center [61, 307] width 80 height 5
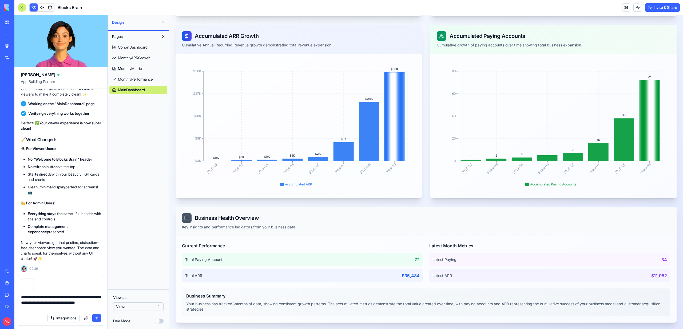
click at [78, 298] on textarea "**********" at bounding box center [61, 302] width 80 height 16
click at [60, 302] on textarea "**********" at bounding box center [61, 302] width 80 height 16
click at [93, 309] on textarea "**********" at bounding box center [61, 302] width 80 height 16
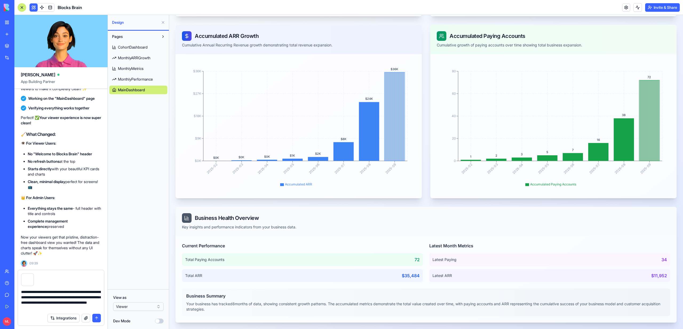
type textarea "**********"
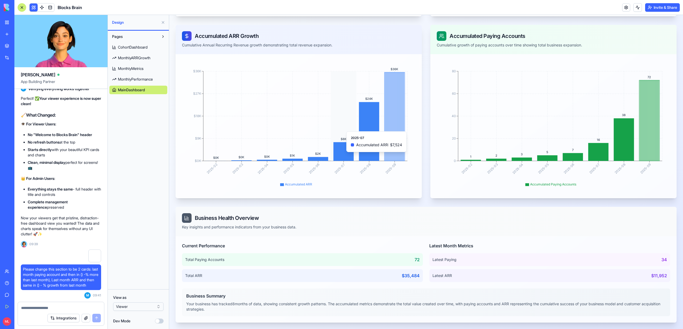
scroll to position [0, 0]
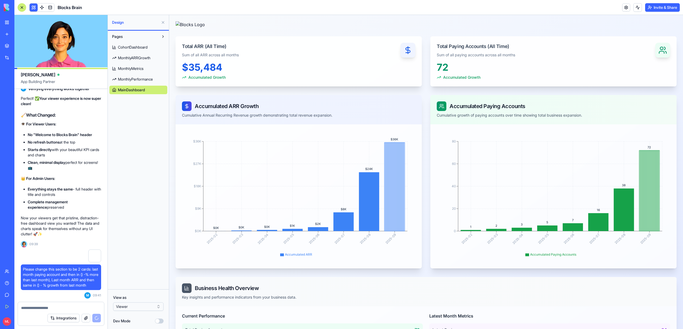
click at [663, 7] on button "Invite & Share" at bounding box center [662, 7] width 35 height 9
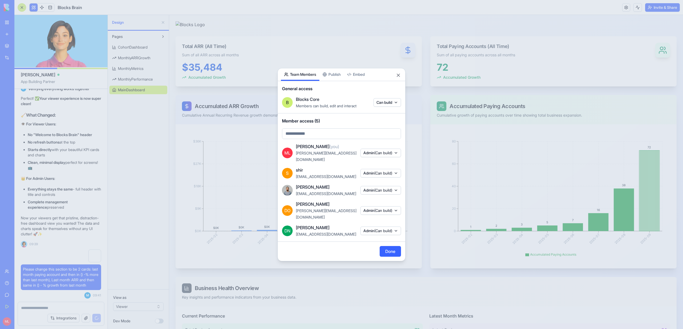
click at [385, 208] on span "(Can build)" at bounding box center [383, 210] width 18 height 5
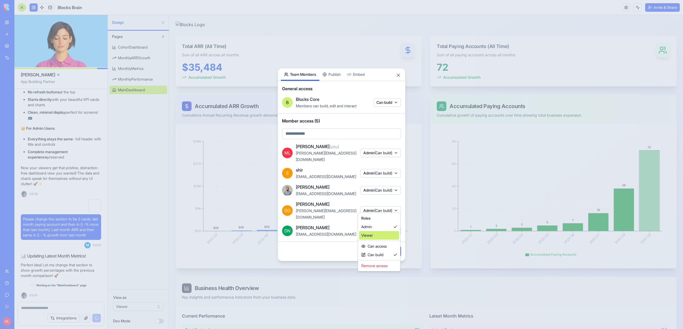
scroll to position [12431, 0]
click at [383, 236] on div "Viewer" at bounding box center [379, 235] width 40 height 9
click at [324, 248] on div at bounding box center [341, 164] width 683 height 329
click at [386, 249] on button "Done" at bounding box center [390, 251] width 21 height 11
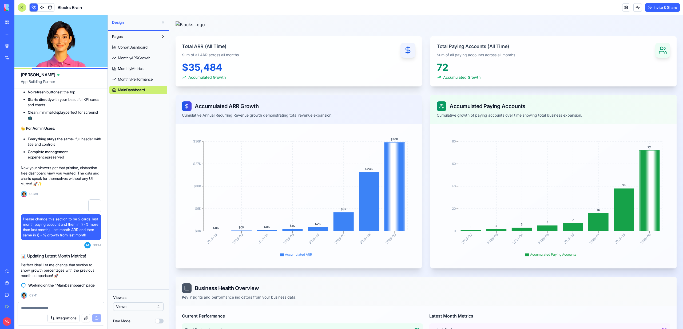
click at [135, 59] on span "MonthlyARRGrowth" at bounding box center [134, 57] width 33 height 5
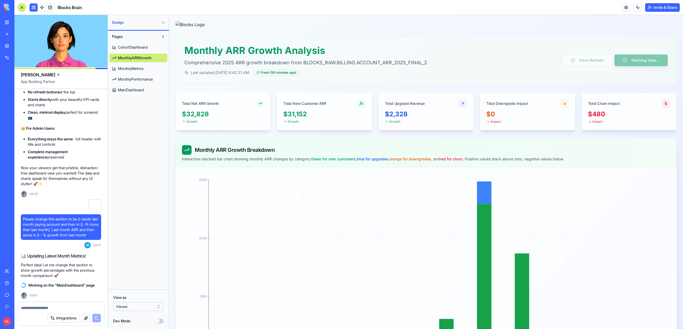
click at [135, 71] on span "MonthlyMetrics" at bounding box center [131, 68] width 26 height 5
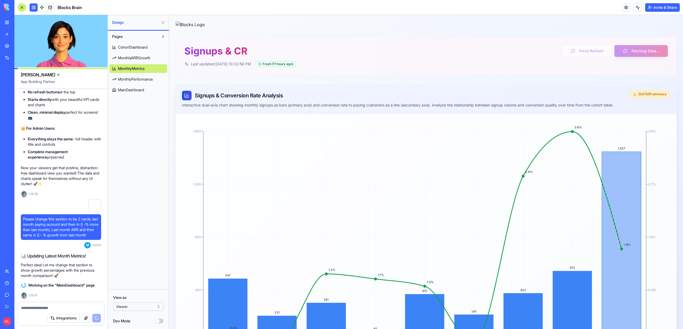
click at [34, 307] on textarea at bounding box center [61, 307] width 80 height 5
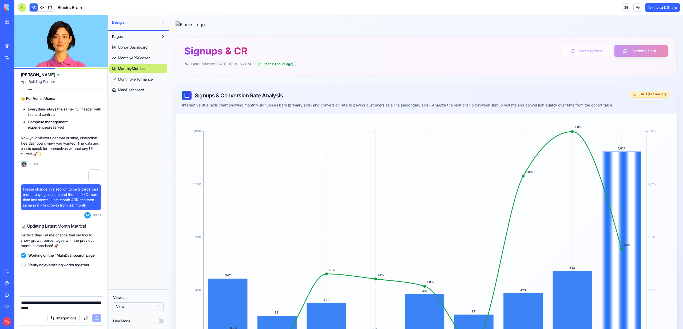
scroll to position [12461, 0]
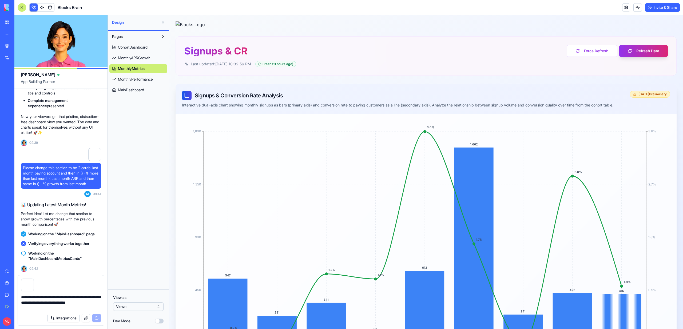
click at [35, 296] on textarea "**********" at bounding box center [61, 302] width 80 height 16
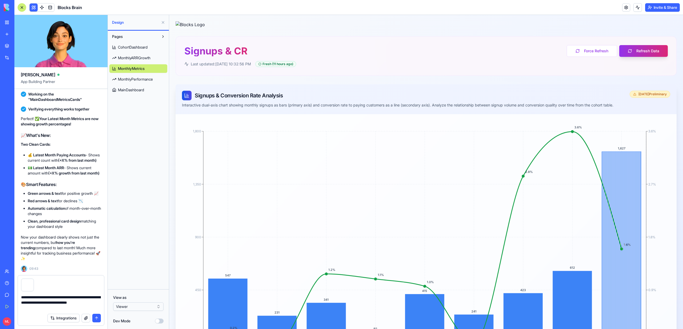
scroll to position [12547, 0]
type textarea "**********"
click at [129, 90] on span "MainDashboard" at bounding box center [131, 89] width 26 height 5
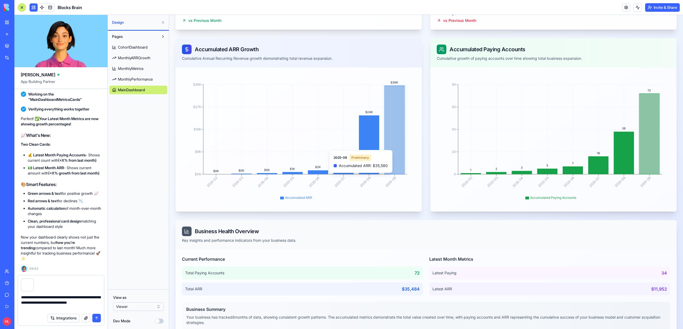
scroll to position [70, 0]
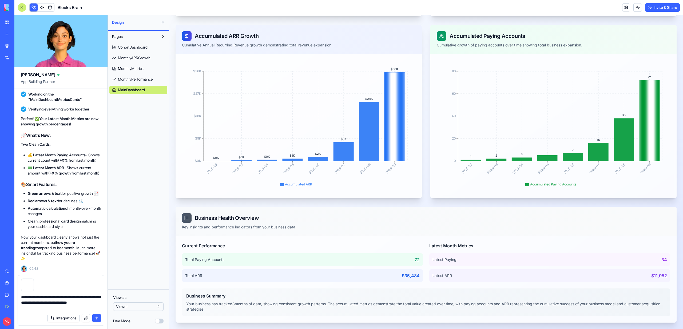
click at [80, 301] on textarea "**********" at bounding box center [61, 302] width 80 height 16
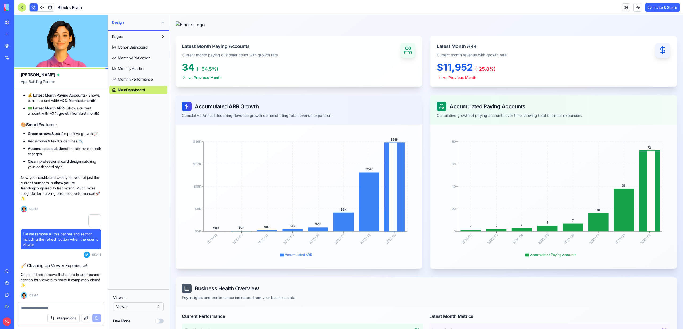
scroll to position [12717, 0]
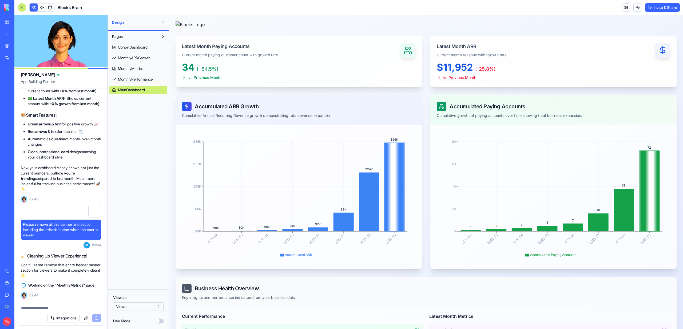
click at [45, 307] on textarea at bounding box center [61, 307] width 80 height 5
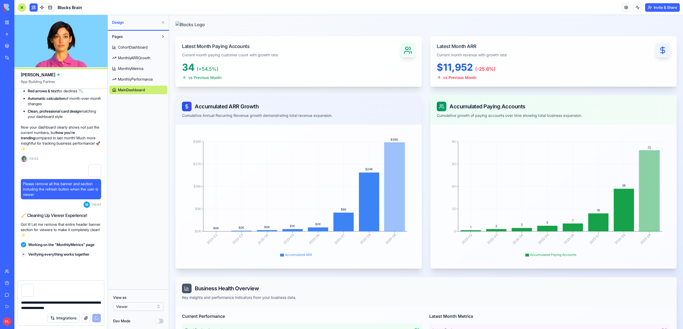
scroll to position [12758, 0]
type textarea "**********"
click at [128, 70] on span "MonthlyMetrics" at bounding box center [131, 68] width 26 height 5
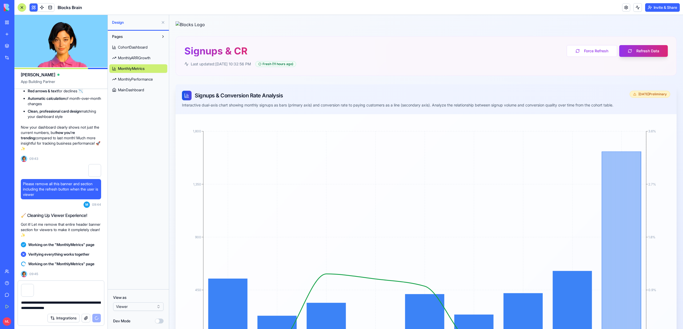
click at [130, 75] on link "MonthlyPerformance" at bounding box center [138, 79] width 58 height 9
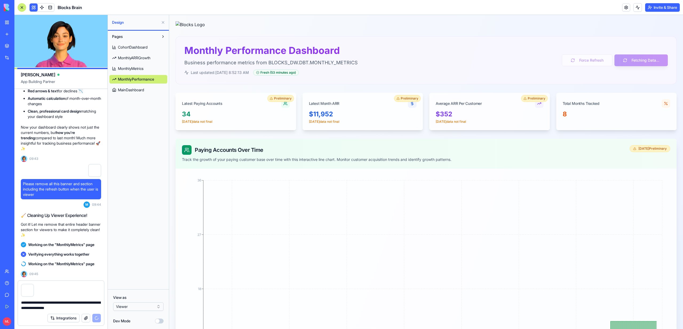
click at [130, 71] on link "MonthlyMetrics" at bounding box center [138, 68] width 58 height 9
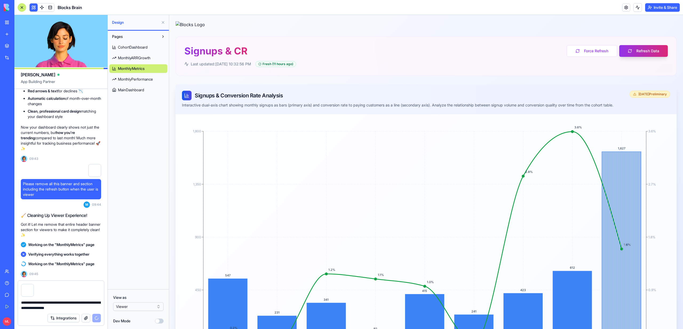
click at [74, 306] on textarea "**********" at bounding box center [61, 305] width 80 height 11
click at [623, 7] on link at bounding box center [626, 7] width 8 height 8
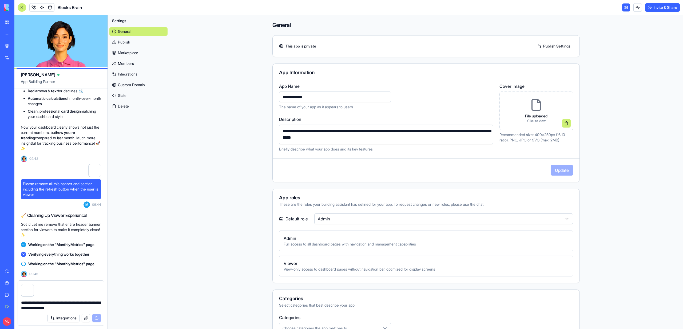
click at [127, 42] on link "Publish" at bounding box center [138, 42] width 58 height 9
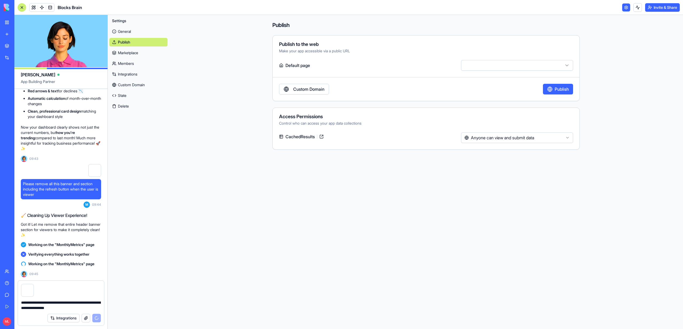
click at [519, 70] on body "BETA My Workspace New app Marketplace Integrations Recent Performance Review Sy…" at bounding box center [341, 164] width 683 height 329
select select "**********"
click at [626, 10] on link at bounding box center [626, 7] width 8 height 8
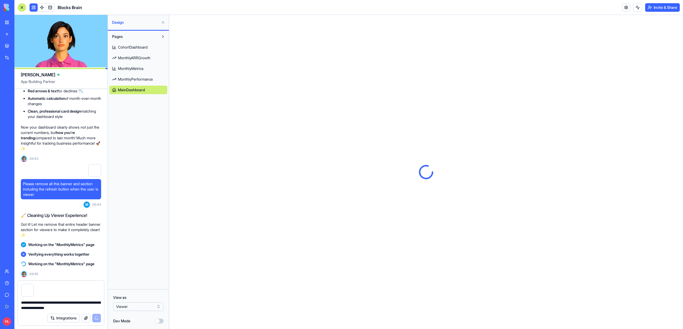
click at [162, 22] on button at bounding box center [163, 22] width 9 height 9
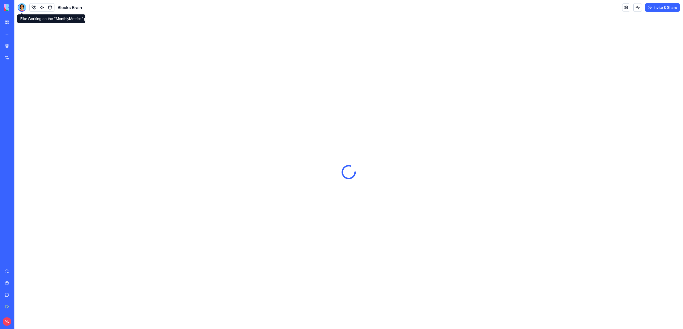
click at [20, 9] on div at bounding box center [22, 7] width 9 height 9
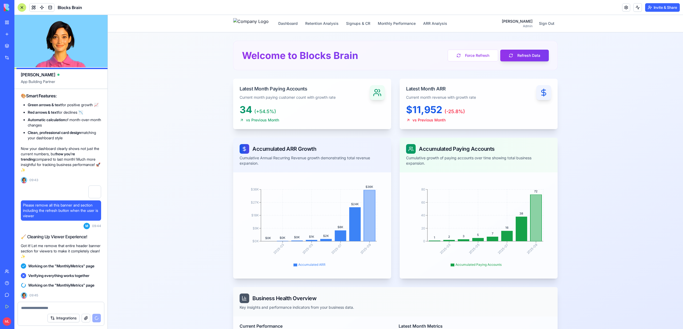
scroll to position [12736, 0]
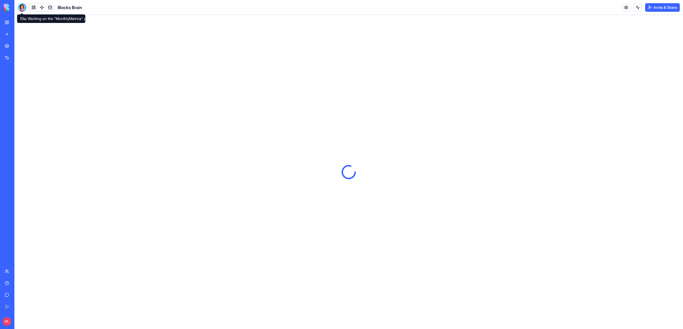
click at [21, 8] on div at bounding box center [22, 7] width 9 height 9
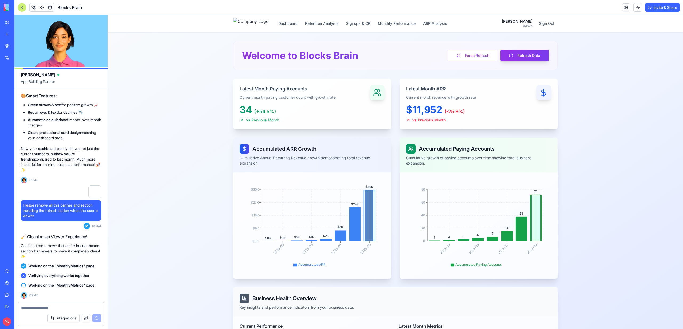
scroll to position [12736, 0]
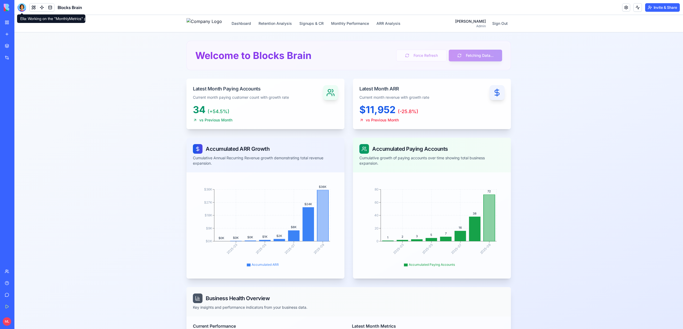
click at [25, 7] on div at bounding box center [22, 7] width 9 height 9
click at [23, 7] on div at bounding box center [22, 7] width 9 height 9
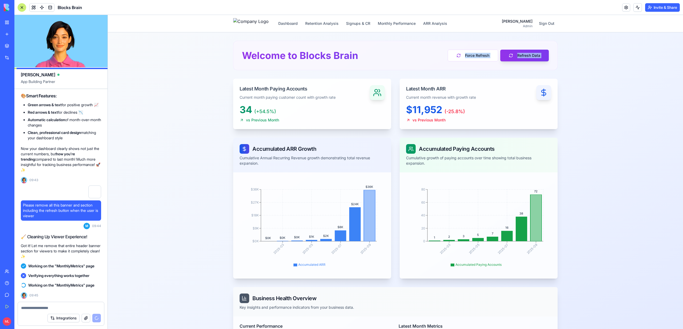
click at [141, 70] on div "Dashboard Retention Analysis Signups & CR Monthly Performance ARR Analysis [PER…" at bounding box center [395, 213] width 575 height 396
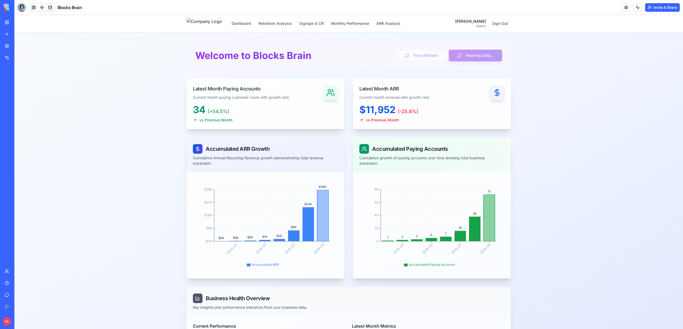
click at [20, 6] on div at bounding box center [22, 7] width 9 height 9
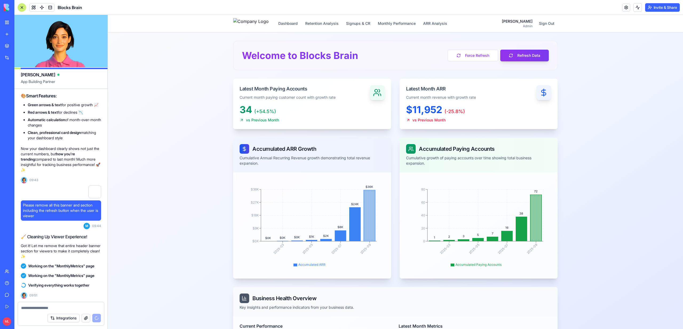
click at [37, 306] on textarea at bounding box center [61, 307] width 80 height 5
click at [361, 25] on button "Signups & CR" at bounding box center [358, 24] width 31 height 10
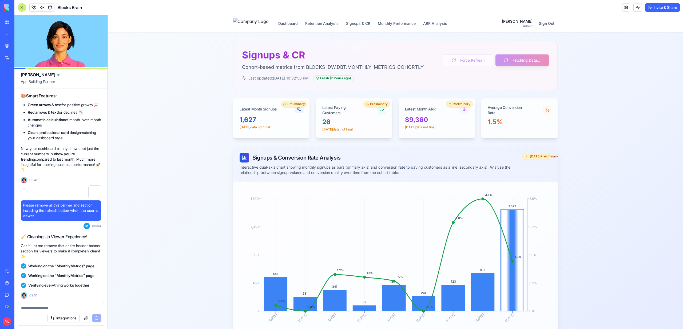
scroll to position [12872, 0]
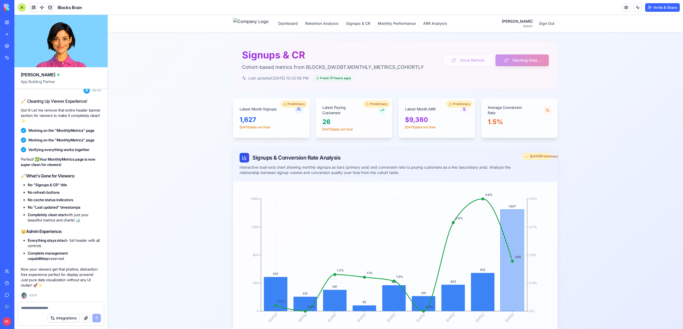
click at [27, 8] on div "Blocks Brain" at bounding box center [50, 7] width 64 height 9
click at [32, 8] on span at bounding box center [33, 7] width 15 height 15
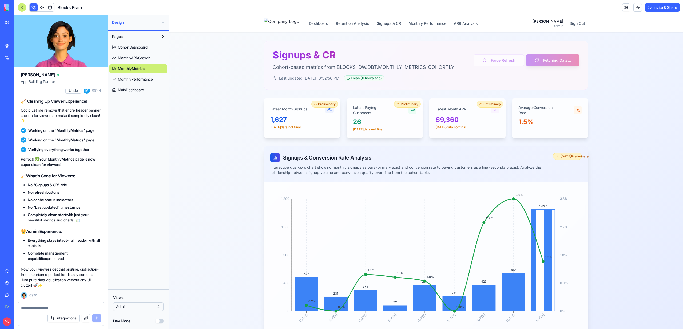
click at [134, 304] on html "BETA My Workspace New app Marketplace Integrations Recent Performance Review Sy…" at bounding box center [341, 164] width 683 height 329
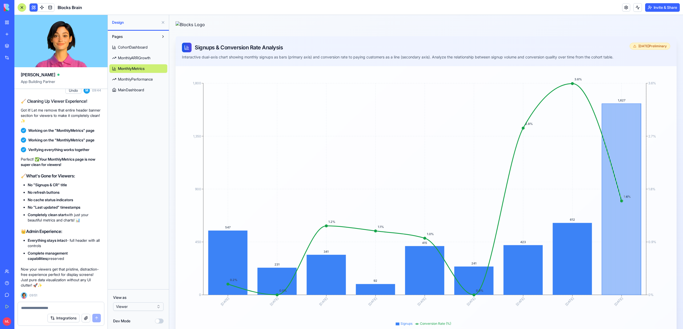
click at [140, 91] on span "MainDashboard" at bounding box center [131, 89] width 26 height 5
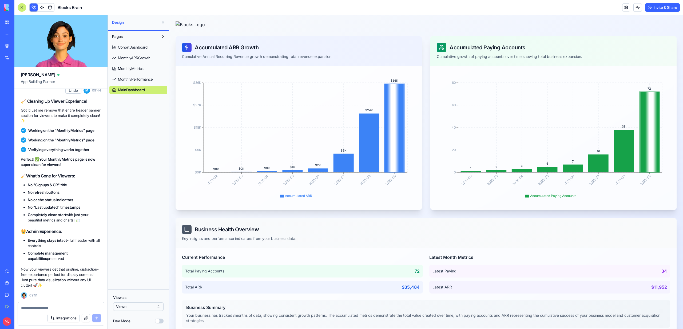
click at [136, 88] on span "MainDashboard" at bounding box center [131, 89] width 27 height 5
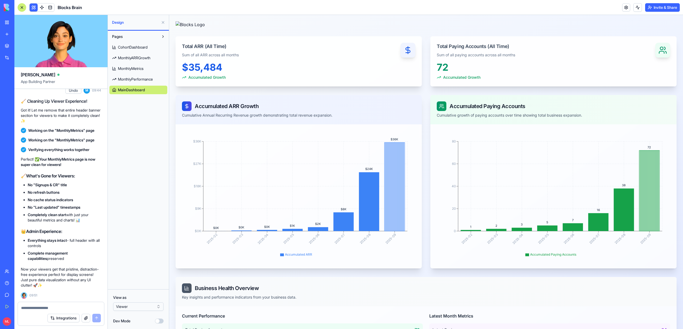
click at [21, 6] on div at bounding box center [22, 7] width 9 height 9
